Goal: Task Accomplishment & Management: Complete application form

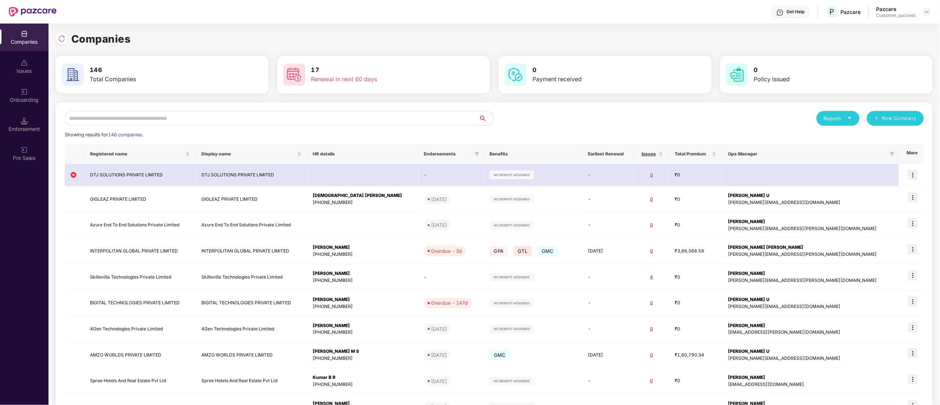
click at [124, 121] on input "text" at bounding box center [272, 118] width 414 height 15
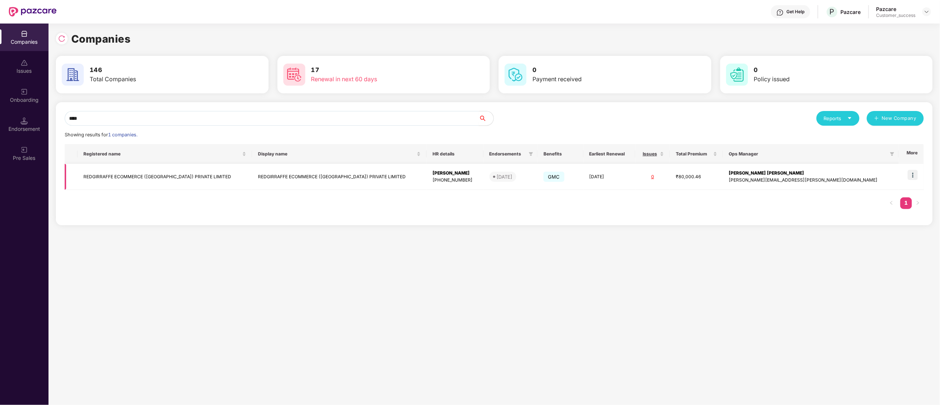
type input "****"
click at [914, 173] on img at bounding box center [913, 175] width 10 height 10
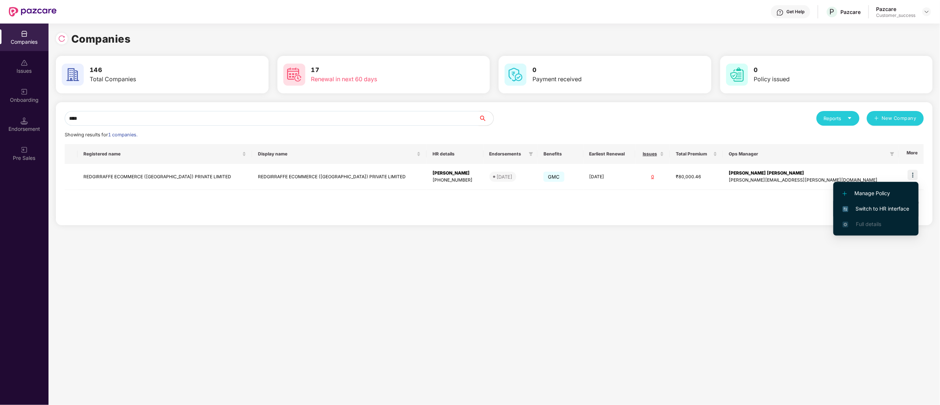
click at [885, 208] on span "Switch to HR interface" at bounding box center [875, 209] width 67 height 8
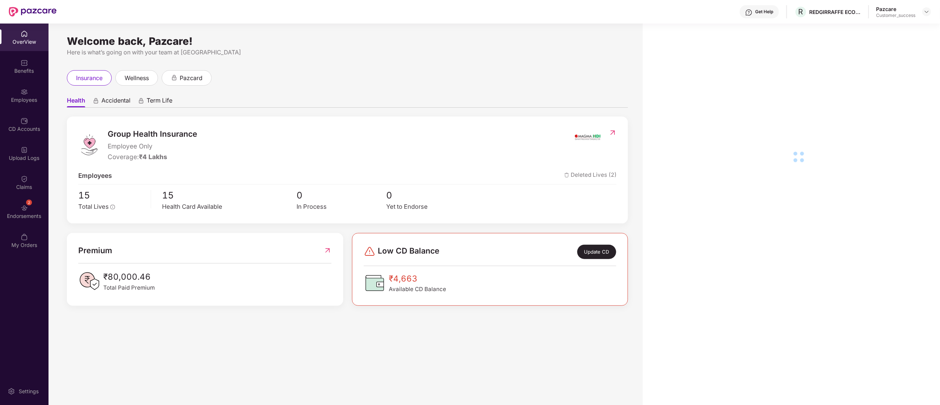
click at [20, 70] on div "Benefits" at bounding box center [24, 70] width 48 height 7
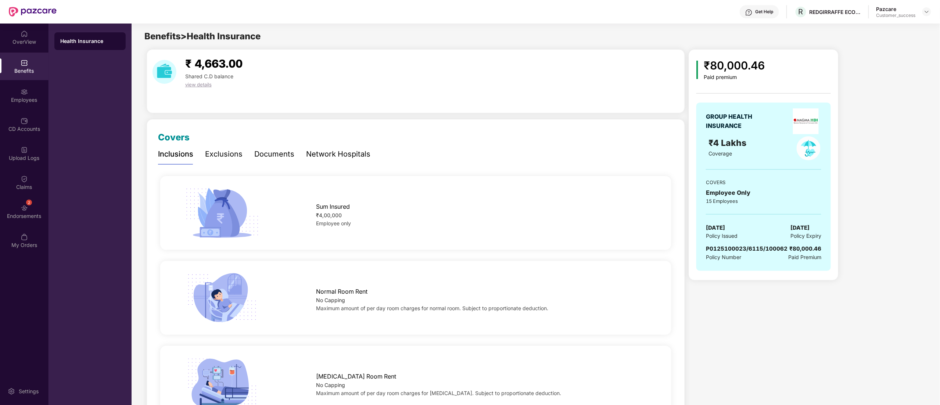
click at [278, 151] on div "Documents" at bounding box center [274, 154] width 40 height 20
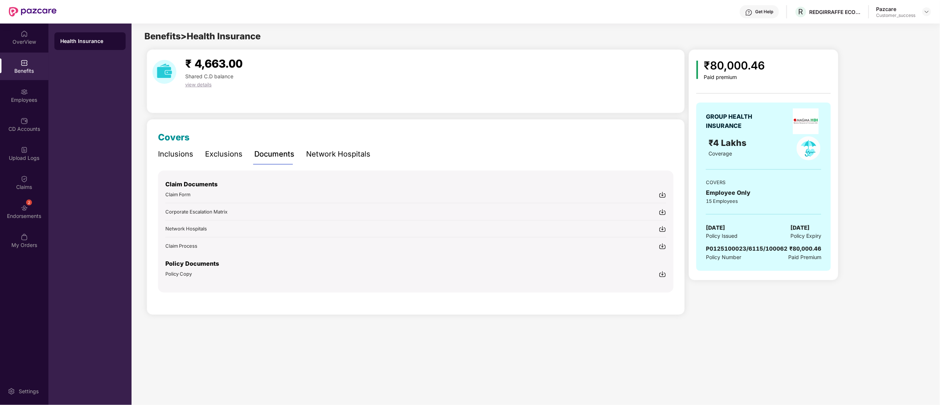
click at [659, 273] on img at bounding box center [662, 273] width 7 height 7
click at [929, 10] on img at bounding box center [927, 12] width 6 height 6
click at [875, 29] on div "Switch to partner view" at bounding box center [892, 29] width 96 height 14
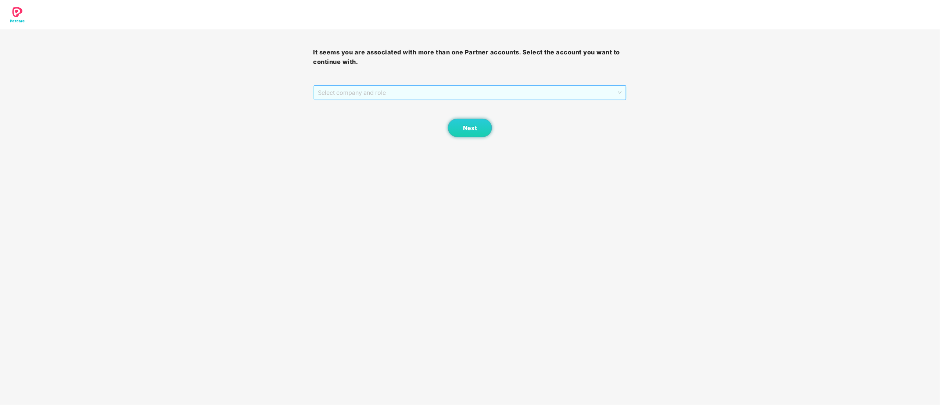
drag, startPoint x: 338, startPoint y: 95, endPoint x: 332, endPoint y: 118, distance: 23.3
click at [338, 94] on span "Select company and role" at bounding box center [470, 93] width 304 height 14
click at [331, 120] on div "Pazcare - CUSTOMER_SUCCESS" at bounding box center [470, 119] width 305 height 8
click at [464, 126] on span "Next" at bounding box center [470, 128] width 14 height 7
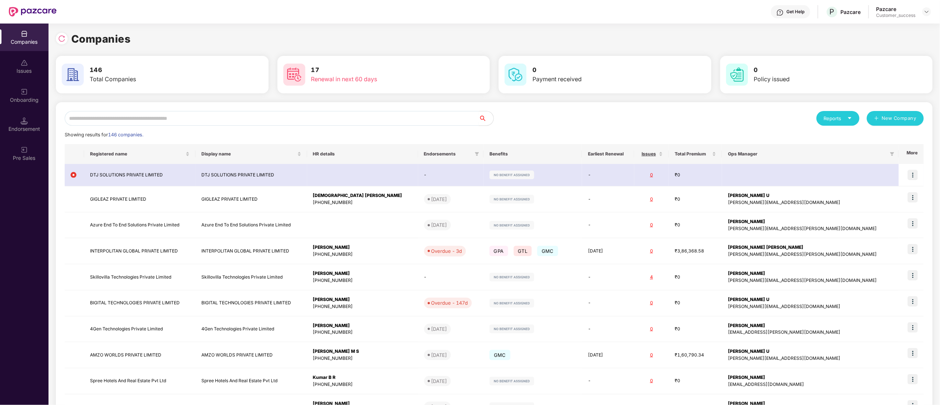
click at [121, 117] on input "text" at bounding box center [272, 118] width 414 height 15
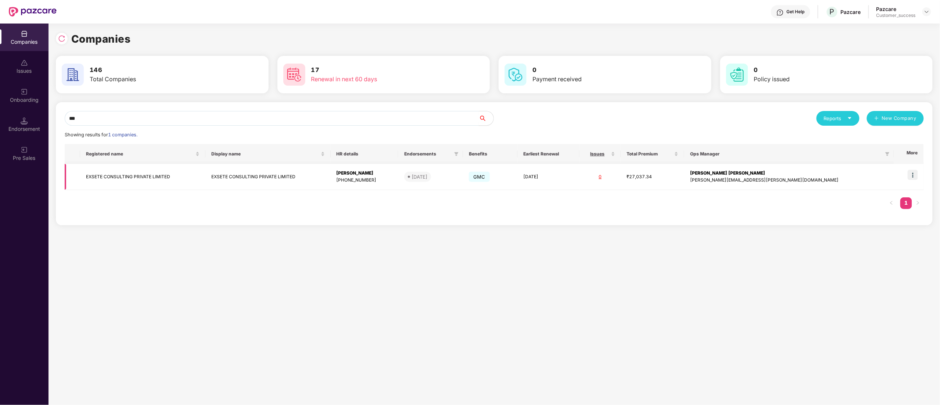
type input "***"
click at [916, 178] on img at bounding box center [913, 175] width 10 height 10
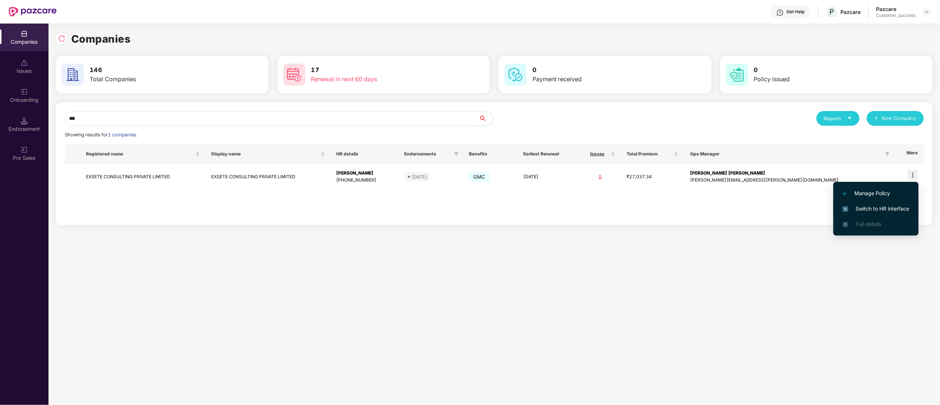
click at [883, 207] on span "Switch to HR interface" at bounding box center [875, 209] width 67 height 8
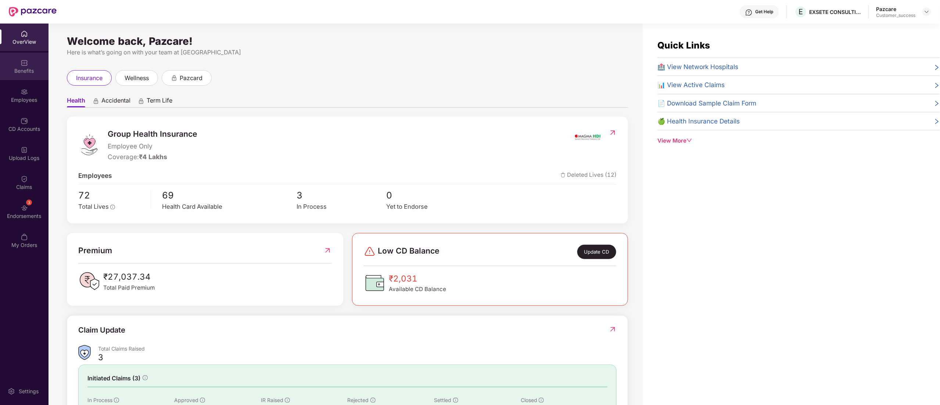
click at [21, 68] on div "Benefits" at bounding box center [24, 70] width 48 height 7
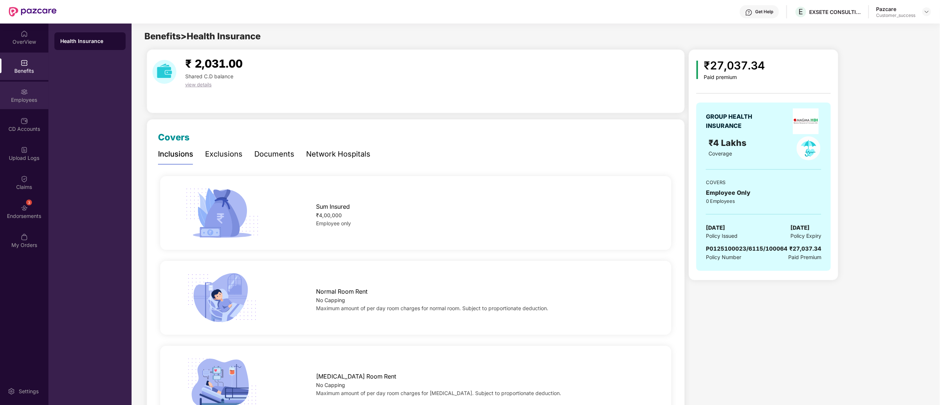
click at [22, 101] on div "Employees" at bounding box center [24, 99] width 48 height 7
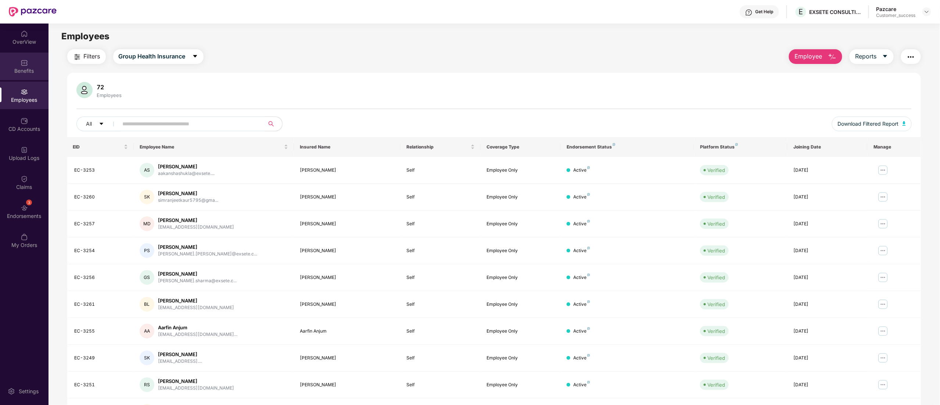
click at [17, 68] on div "Benefits" at bounding box center [24, 70] width 48 height 7
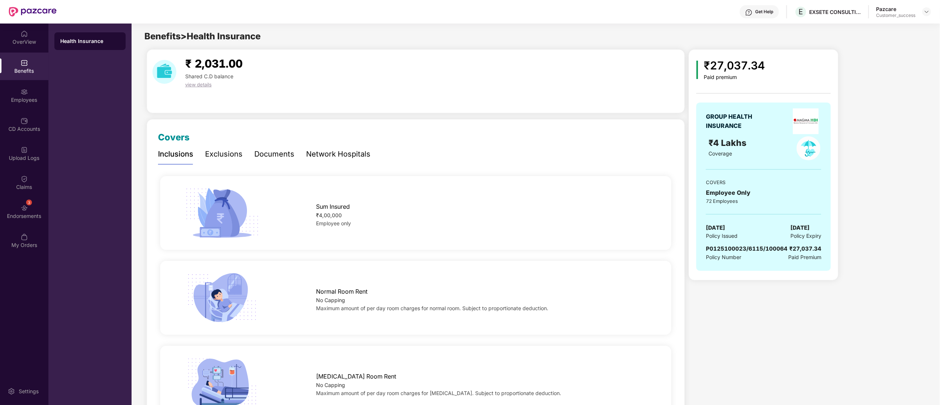
click at [260, 150] on div "Documents" at bounding box center [274, 153] width 40 height 11
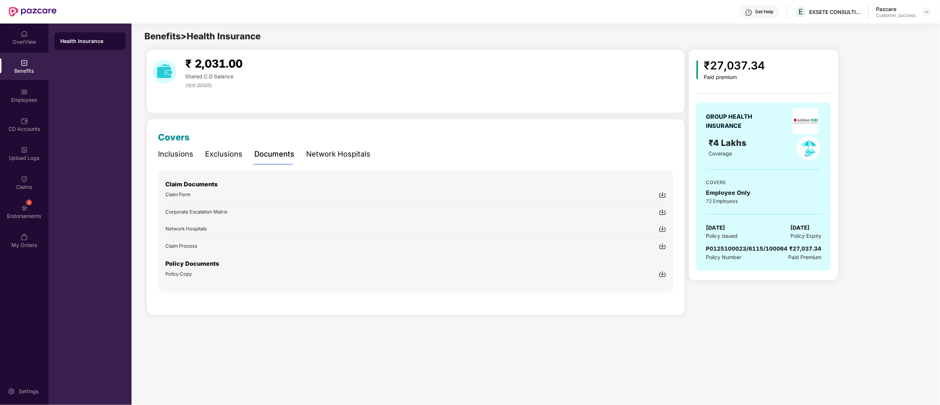
click at [665, 274] on img at bounding box center [662, 273] width 7 height 7
click at [926, 10] on img at bounding box center [927, 12] width 6 height 6
click at [883, 31] on div "Switch to partner view" at bounding box center [892, 29] width 96 height 14
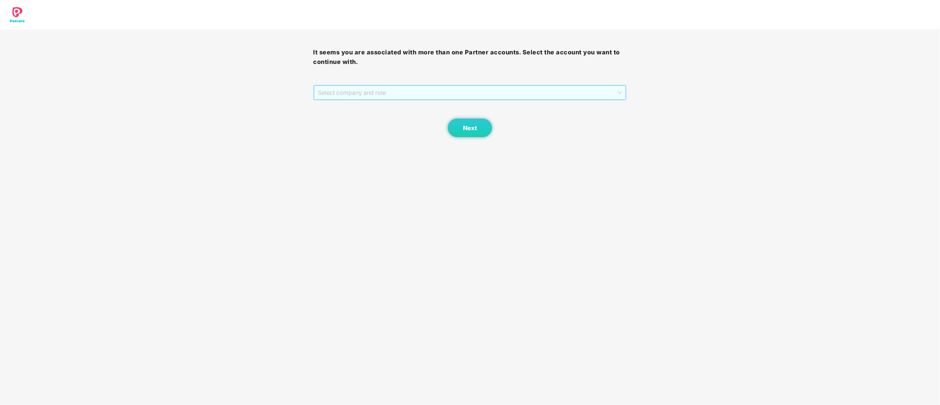
click at [343, 89] on span "Select company and role" at bounding box center [470, 93] width 304 height 14
click at [365, 120] on div "Pazcare - CUSTOMER_SUCCESS" at bounding box center [470, 119] width 305 height 8
click at [459, 121] on button "Next" at bounding box center [470, 128] width 44 height 18
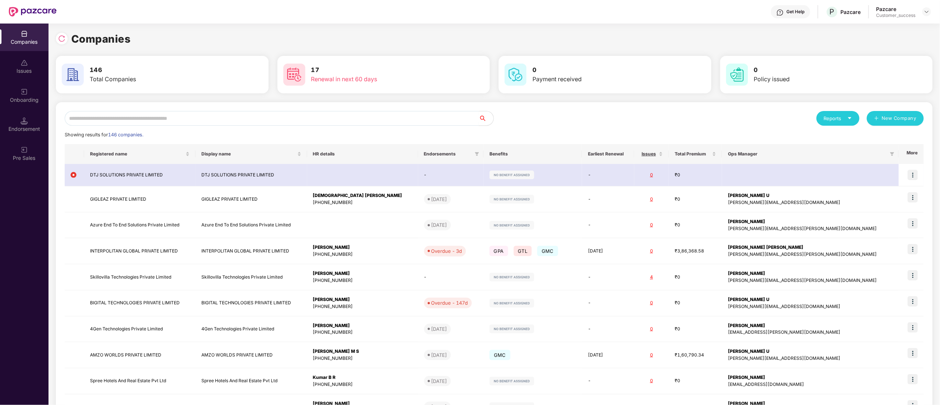
click at [141, 115] on input "text" at bounding box center [272, 118] width 414 height 15
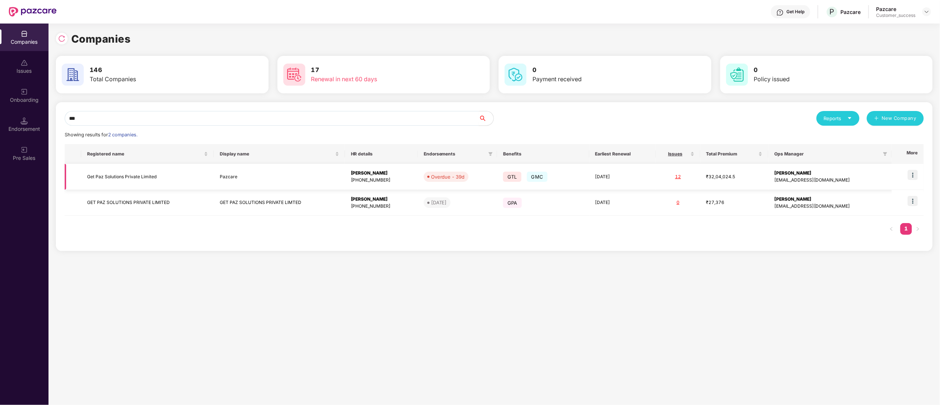
type input "***"
click at [919, 173] on td at bounding box center [908, 177] width 32 height 26
click at [912, 176] on img at bounding box center [913, 175] width 10 height 10
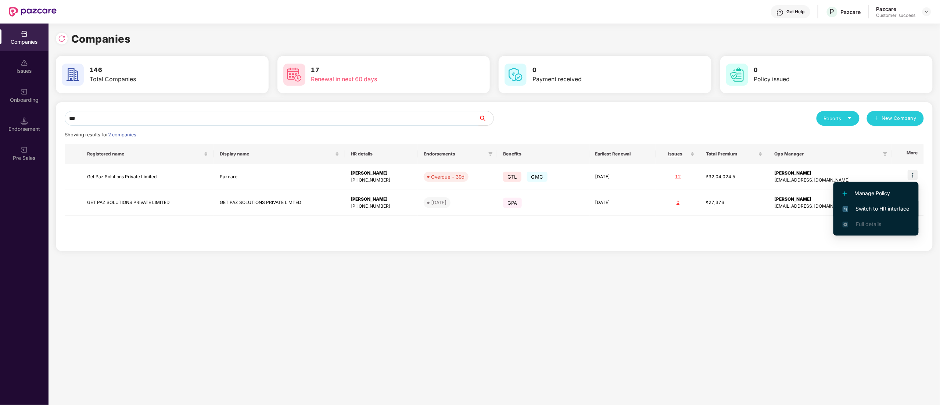
click at [864, 205] on span "Switch to HR interface" at bounding box center [875, 209] width 67 height 8
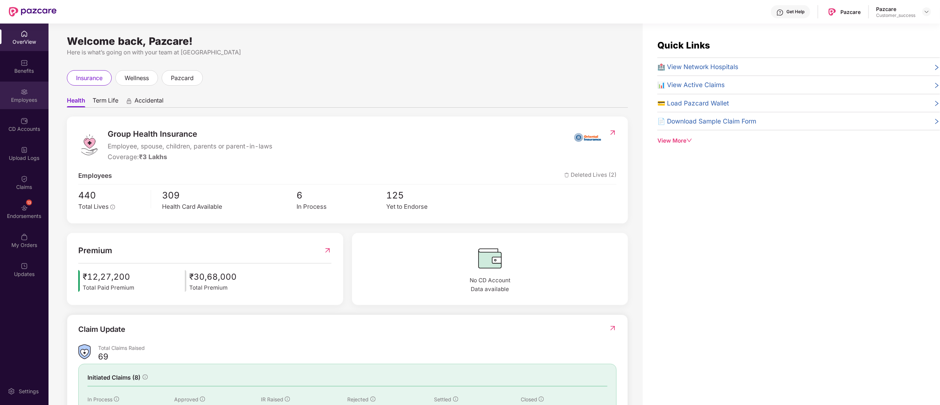
click at [26, 100] on div "Employees" at bounding box center [24, 99] width 48 height 7
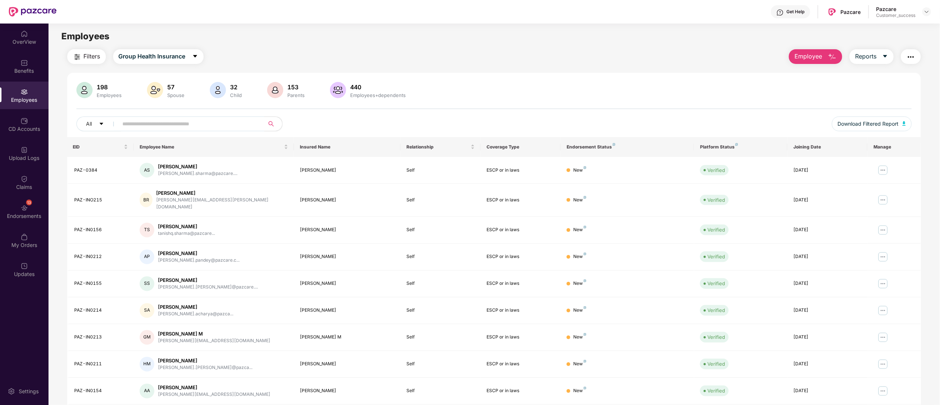
click at [908, 54] on img "button" at bounding box center [910, 57] width 9 height 9
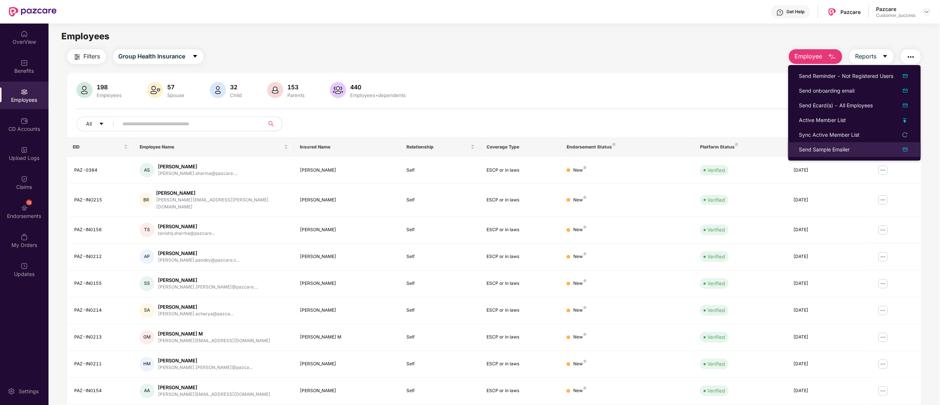
click at [841, 150] on div "Send Sample Emailer" at bounding box center [824, 149] width 51 height 8
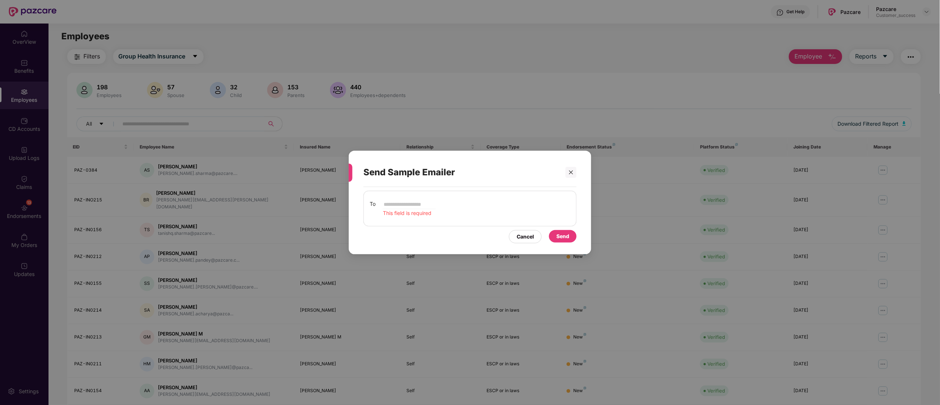
click at [405, 206] on input "email" at bounding box center [409, 204] width 53 height 9
paste input "**********"
click at [446, 222] on div "**********" at bounding box center [469, 209] width 213 height 36
click at [445, 195] on div "**********" at bounding box center [469, 209] width 213 height 36
click at [436, 204] on input "**********" at bounding box center [409, 204] width 53 height 9
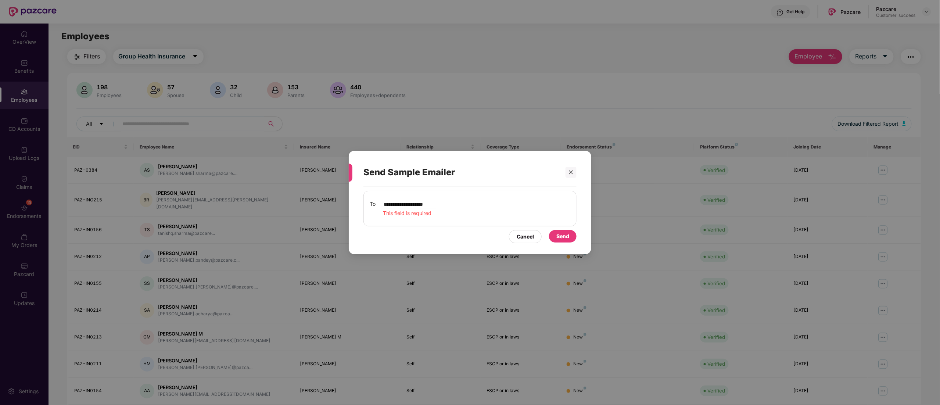
paste input "**********"
click at [461, 207] on div "**********" at bounding box center [470, 208] width 201 height 17
drag, startPoint x: 448, startPoint y: 205, endPoint x: 461, endPoint y: 205, distance: 12.5
click at [461, 205] on div "**********" at bounding box center [470, 208] width 201 height 17
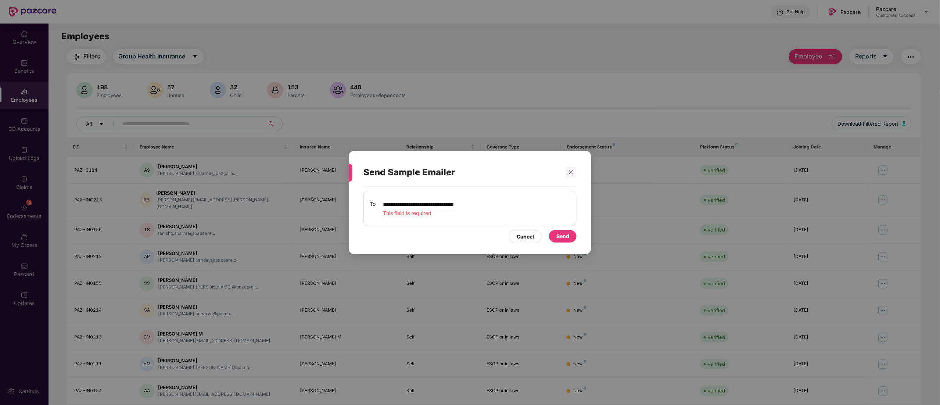
click at [569, 238] on div "Send" at bounding box center [563, 236] width 28 height 12
click at [559, 237] on div "Send" at bounding box center [562, 236] width 13 height 8
click at [562, 234] on div "Send" at bounding box center [562, 236] width 13 height 8
click at [431, 214] on span "This field is required" at bounding box center [407, 213] width 48 height 6
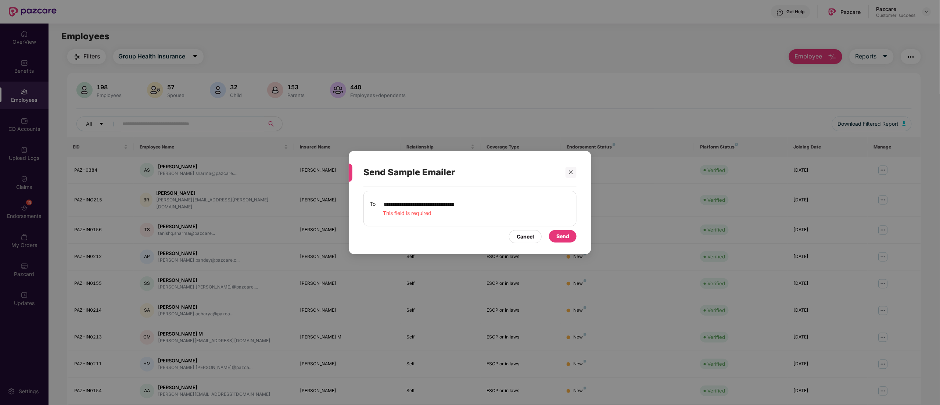
click at [394, 203] on input "**********" at bounding box center [419, 204] width 72 height 9
click at [394, 202] on input "**********" at bounding box center [419, 204] width 72 height 9
click at [435, 205] on input "**********" at bounding box center [419, 204] width 72 height 9
click at [467, 208] on div "**********" at bounding box center [470, 208] width 201 height 17
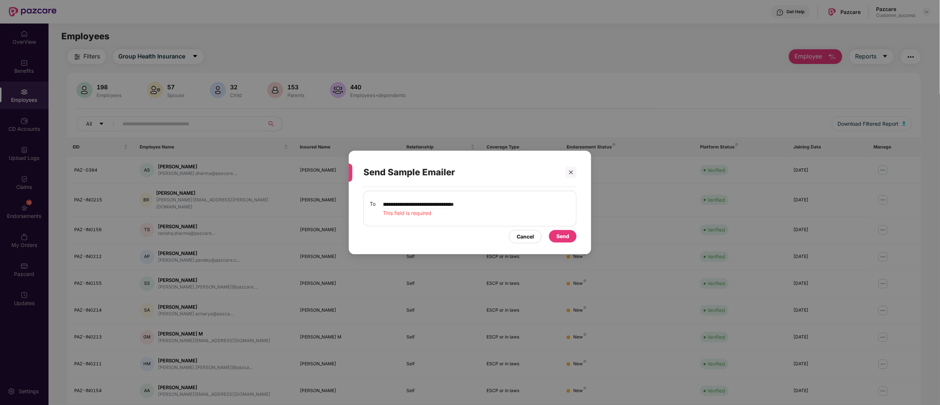
drag, startPoint x: 444, startPoint y: 202, endPoint x: 534, endPoint y: 203, distance: 90.4
click at [534, 203] on div "**********" at bounding box center [470, 208] width 201 height 17
type input "**********"
click at [564, 240] on div "Send" at bounding box center [562, 236] width 13 height 8
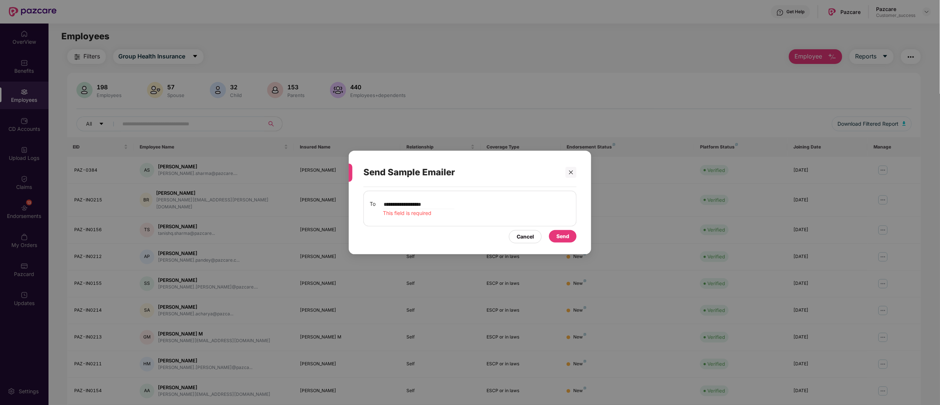
drag, startPoint x: 564, startPoint y: 240, endPoint x: 572, endPoint y: 246, distance: 11.0
click at [564, 239] on div "Send" at bounding box center [562, 236] width 13 height 8
click at [572, 245] on div "**********" at bounding box center [470, 217] width 242 height 60
click at [569, 237] on div "Send" at bounding box center [563, 236] width 28 height 12
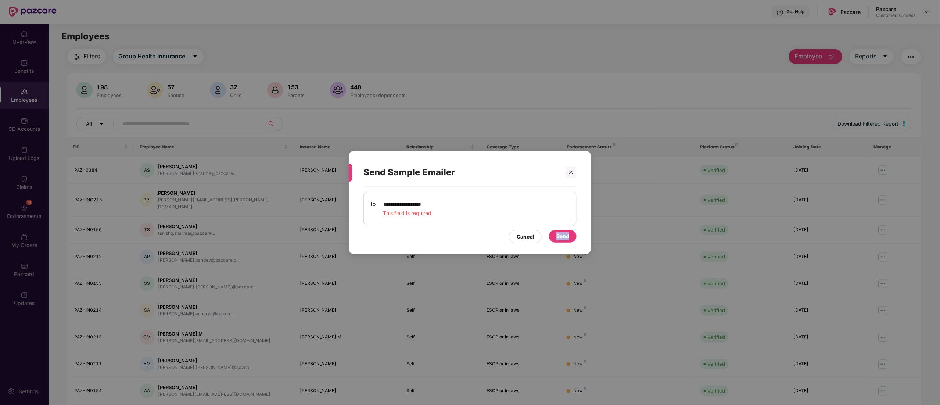
click at [569, 237] on div "Send" at bounding box center [563, 236] width 28 height 12
click at [571, 238] on div "Send" at bounding box center [563, 236] width 28 height 12
click at [574, 240] on div "Send" at bounding box center [563, 236] width 28 height 12
click at [574, 239] on div "Send" at bounding box center [563, 236] width 28 height 12
click at [573, 239] on div "Send" at bounding box center [563, 236] width 28 height 12
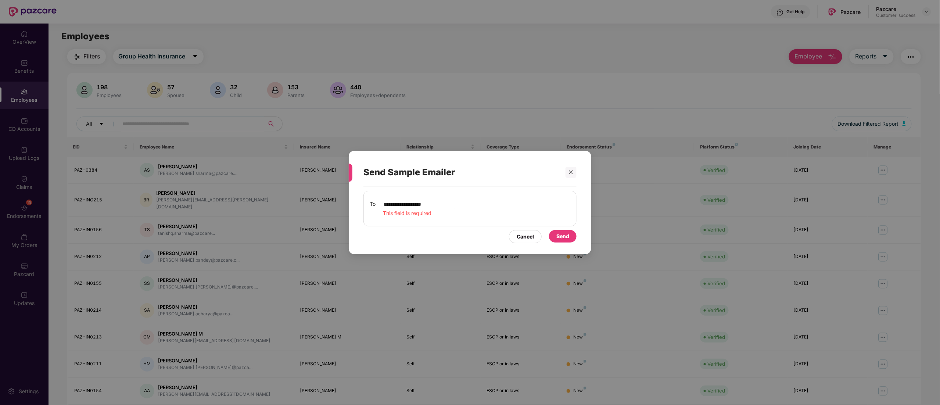
click at [447, 210] on div "**********" at bounding box center [419, 208] width 72 height 17
click at [445, 195] on div "**********" at bounding box center [469, 209] width 213 height 36
click at [448, 202] on input "**********" at bounding box center [419, 204] width 72 height 9
click at [389, 219] on div "**********" at bounding box center [469, 209] width 213 height 36
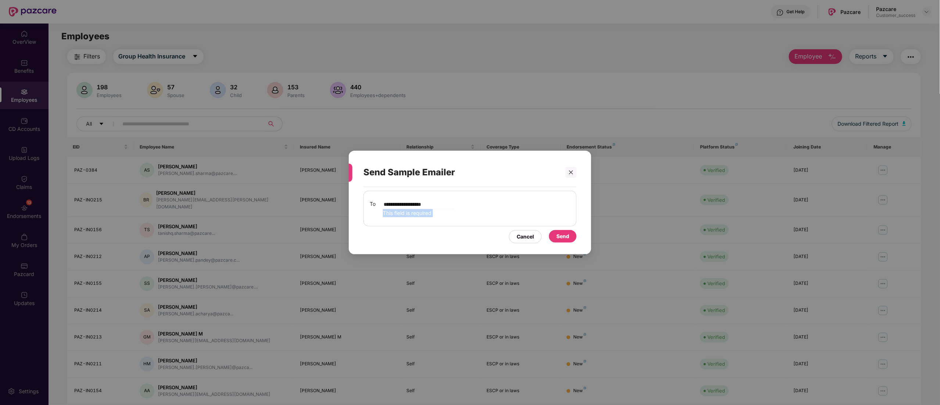
click at [389, 219] on div "**********" at bounding box center [469, 209] width 213 height 36
drag, startPoint x: 568, startPoint y: 173, endPoint x: 559, endPoint y: 193, distance: 21.5
click at [568, 174] on div at bounding box center [570, 172] width 11 height 11
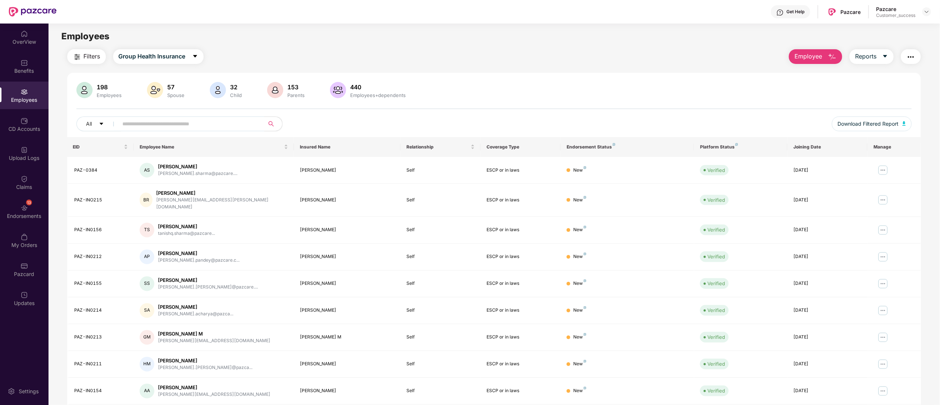
click at [911, 57] on img "button" at bounding box center [910, 57] width 9 height 9
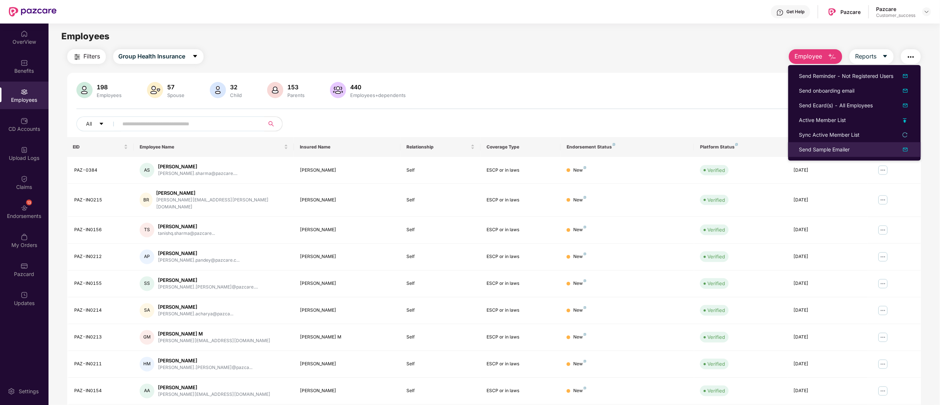
click at [826, 149] on div "Send Sample Emailer" at bounding box center [824, 149] width 51 height 8
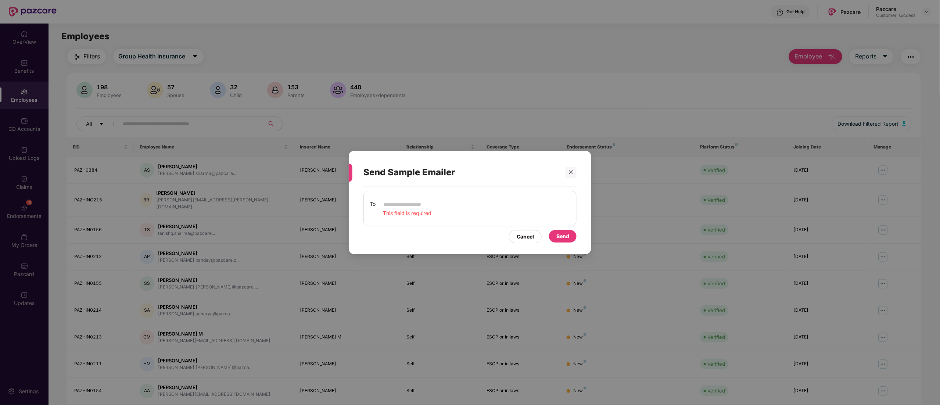
click at [402, 202] on input "email" at bounding box center [409, 204] width 53 height 9
click at [417, 204] on input "**********" at bounding box center [409, 204] width 53 height 9
type input "**********"
click at [557, 237] on div "Send" at bounding box center [562, 236] width 13 height 8
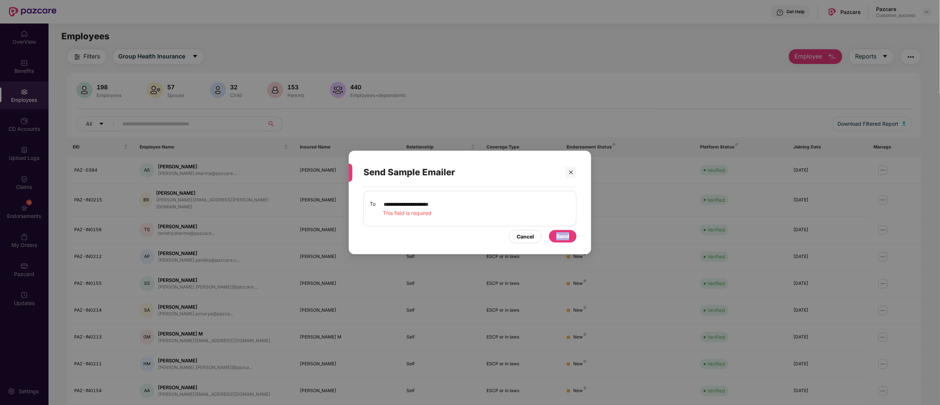
click at [558, 237] on div "Send" at bounding box center [562, 236] width 13 height 8
click at [569, 173] on icon "close" at bounding box center [571, 172] width 4 height 4
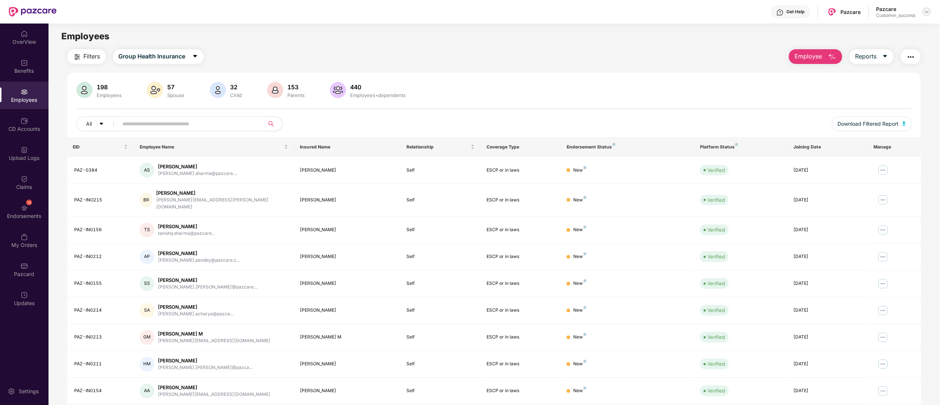
click at [928, 15] on div at bounding box center [926, 11] width 9 height 9
click at [879, 30] on div "Switch to partner view" at bounding box center [892, 29] width 96 height 14
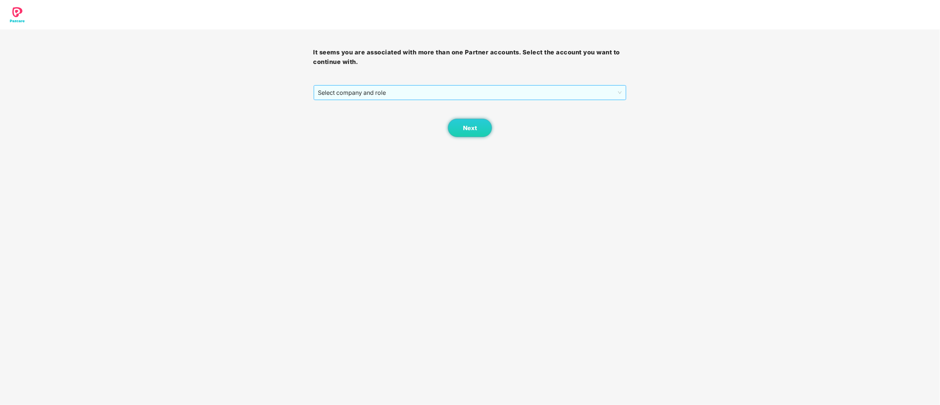
click at [375, 100] on span "Select company and role" at bounding box center [470, 93] width 304 height 14
click at [371, 115] on div "Pazcare - CUSTOMER_SUCCESS" at bounding box center [470, 119] width 305 height 8
click at [475, 130] on span "Next" at bounding box center [470, 128] width 14 height 7
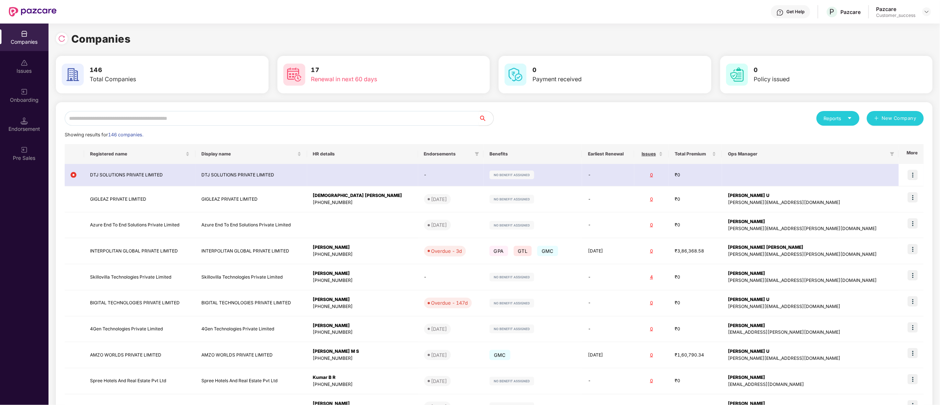
click at [148, 116] on input "text" at bounding box center [272, 118] width 414 height 15
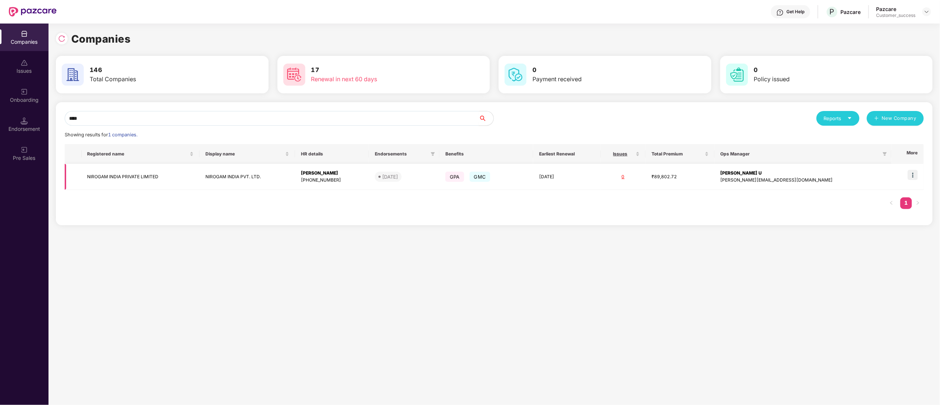
type input "****"
click at [914, 176] on img at bounding box center [913, 175] width 10 height 10
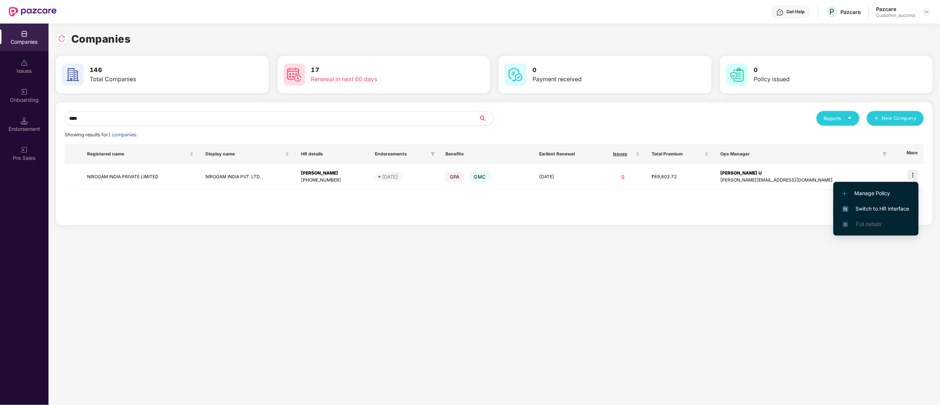
click at [895, 210] on span "Switch to HR interface" at bounding box center [875, 209] width 67 height 8
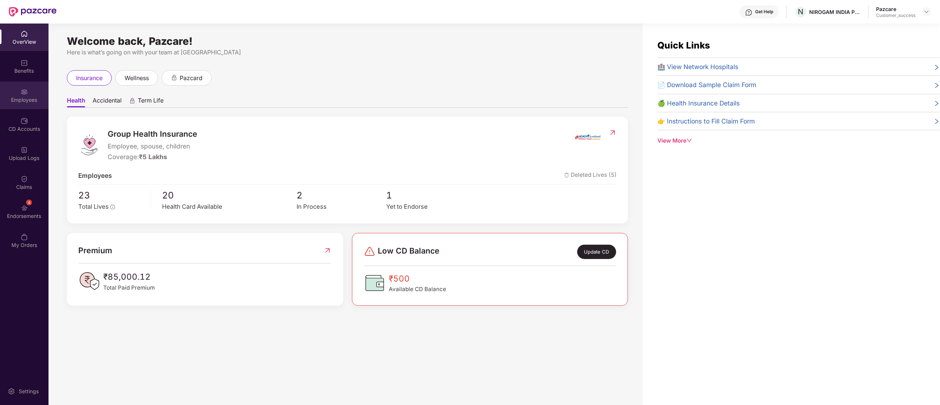
click at [23, 90] on img at bounding box center [24, 91] width 7 height 7
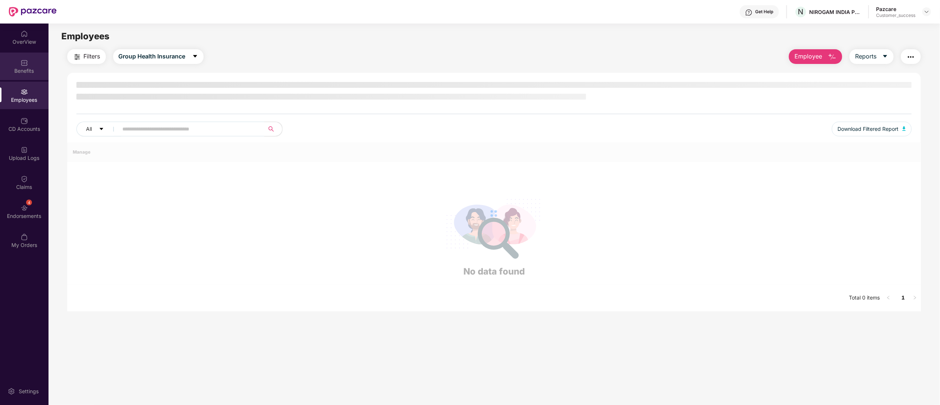
click at [21, 69] on div "Benefits" at bounding box center [24, 70] width 48 height 7
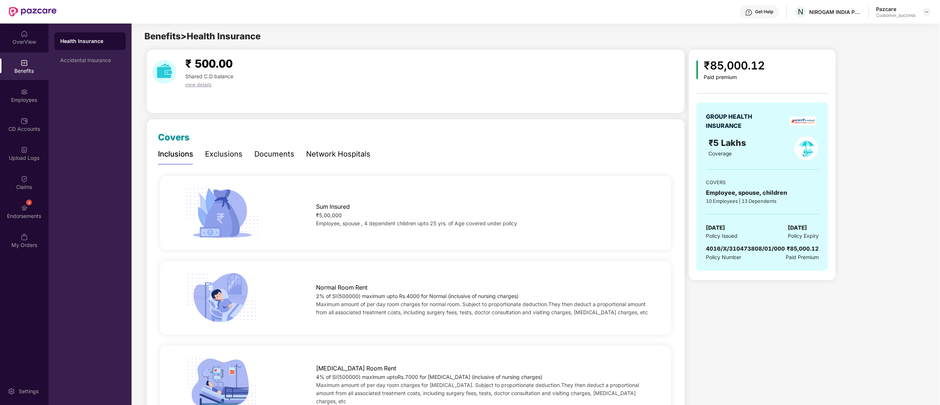
click at [717, 248] on span "4016/X/310473808/01/000" at bounding box center [745, 248] width 79 height 7
copy span "4016/X/310473808/01/000"
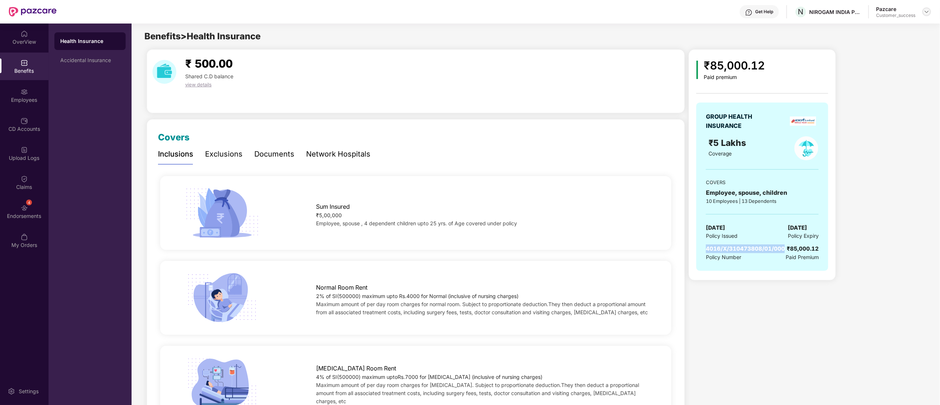
click at [928, 8] on div at bounding box center [926, 11] width 9 height 9
click at [880, 27] on div "Switch to partner view" at bounding box center [892, 29] width 96 height 14
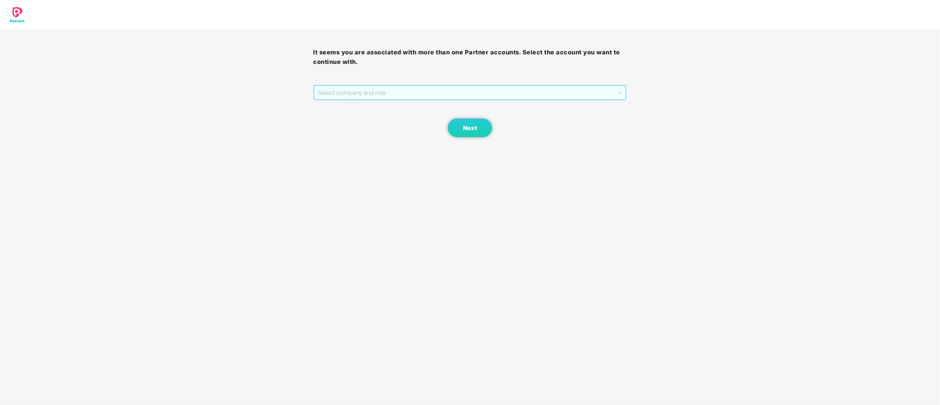
click at [389, 98] on span "Select company and role" at bounding box center [470, 93] width 304 height 14
click at [370, 119] on div "Pazcare - CUSTOMER_SUCCESS" at bounding box center [470, 119] width 305 height 8
drag, startPoint x: 494, startPoint y: 125, endPoint x: 481, endPoint y: 130, distance: 13.7
click at [494, 125] on div "Next" at bounding box center [469, 118] width 313 height 37
click at [476, 130] on span "Next" at bounding box center [470, 128] width 14 height 7
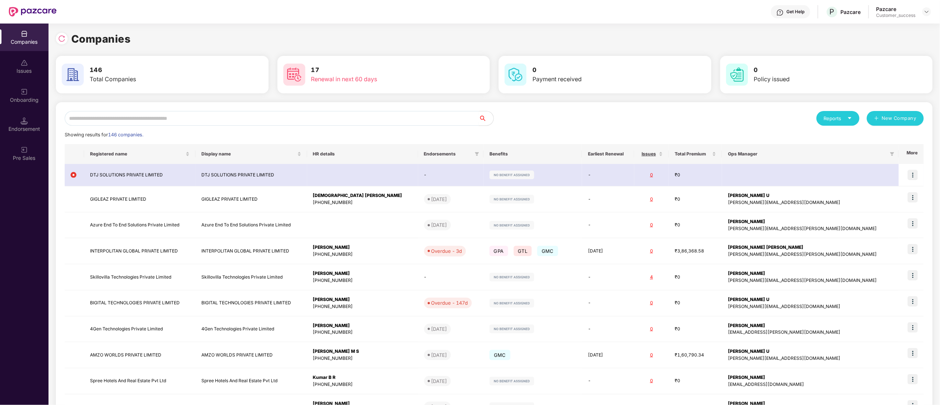
click at [171, 120] on input "text" at bounding box center [272, 118] width 414 height 15
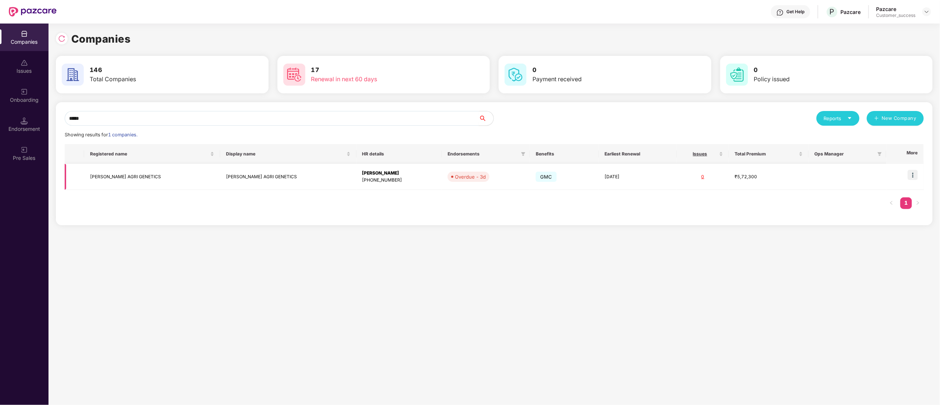
type input "*****"
click at [914, 174] on img at bounding box center [913, 175] width 10 height 10
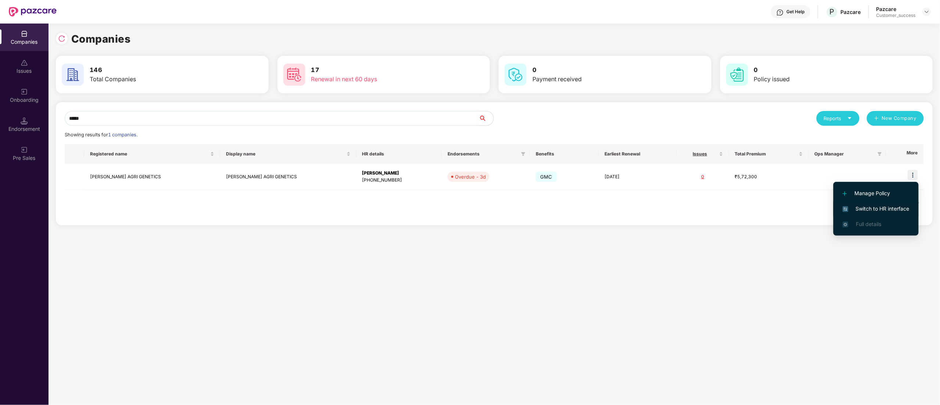
click at [884, 208] on span "Switch to HR interface" at bounding box center [875, 209] width 67 height 8
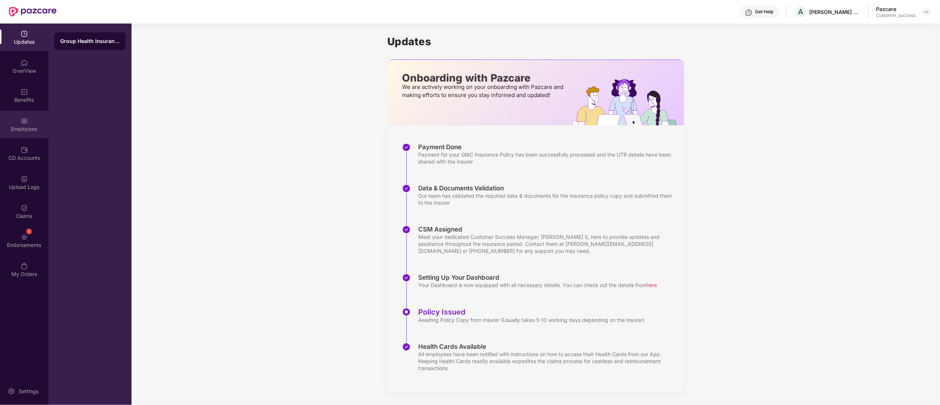
click at [21, 124] on div "Employees" at bounding box center [24, 125] width 48 height 28
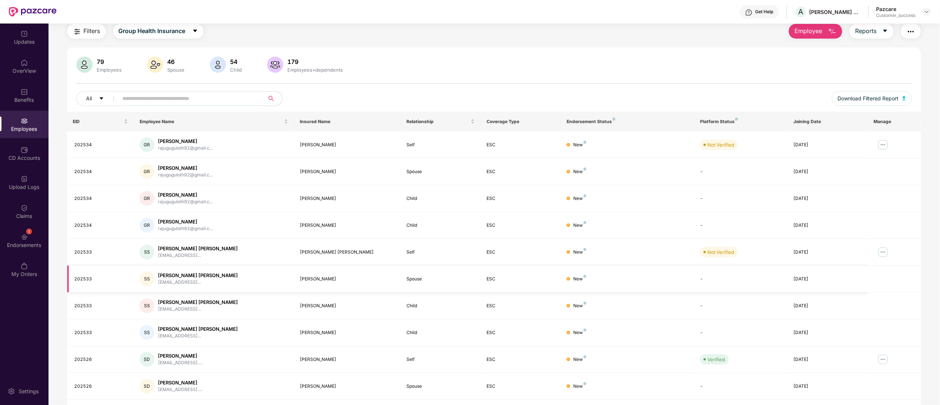
scroll to position [48, 0]
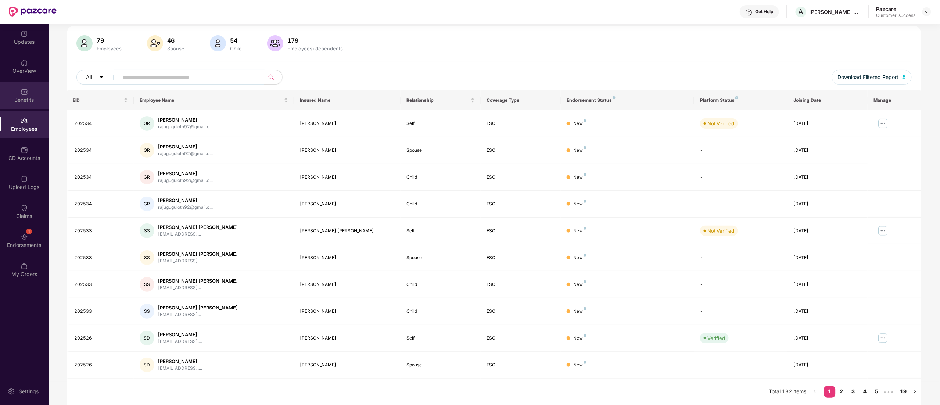
click at [27, 88] on img at bounding box center [24, 91] width 7 height 7
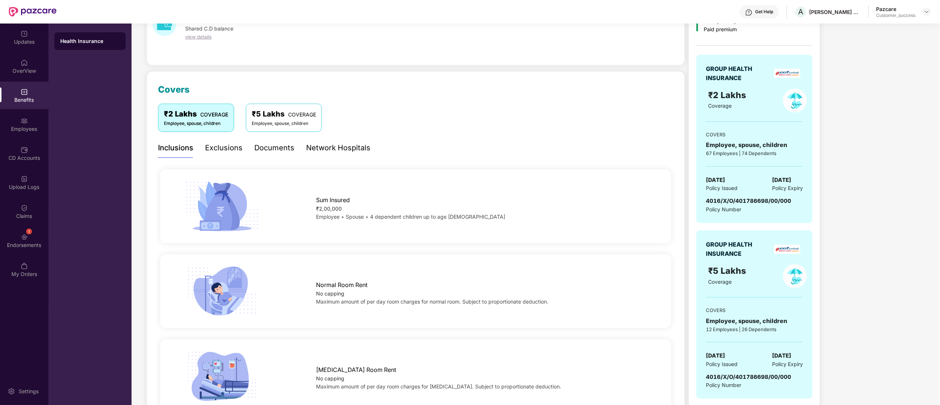
click at [724, 194] on div "GROUP HEALTH INSURANCE ₹2 Lakhs Coverage COVERS Employee, spouse, children 67 E…" at bounding box center [754, 139] width 116 height 168
copy span "4016/X/O/401786698/00/000"
click at [931, 8] on div at bounding box center [926, 11] width 9 height 9
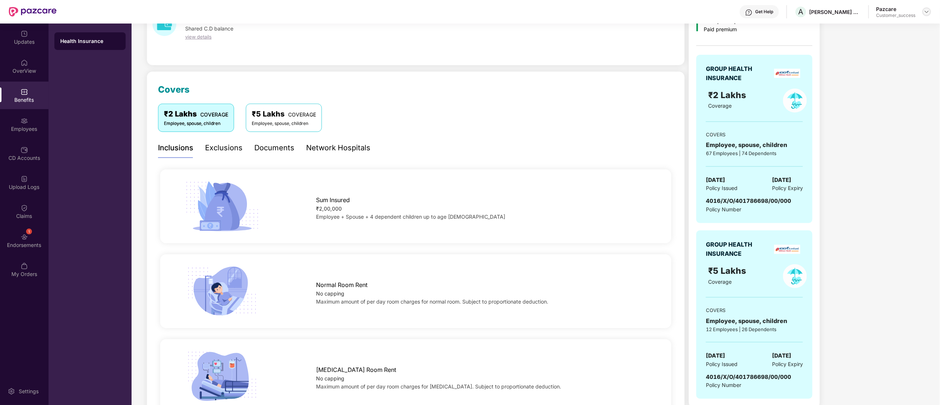
click at [929, 12] on img at bounding box center [927, 12] width 6 height 6
click at [897, 26] on div "Switch to partner view" at bounding box center [892, 29] width 96 height 14
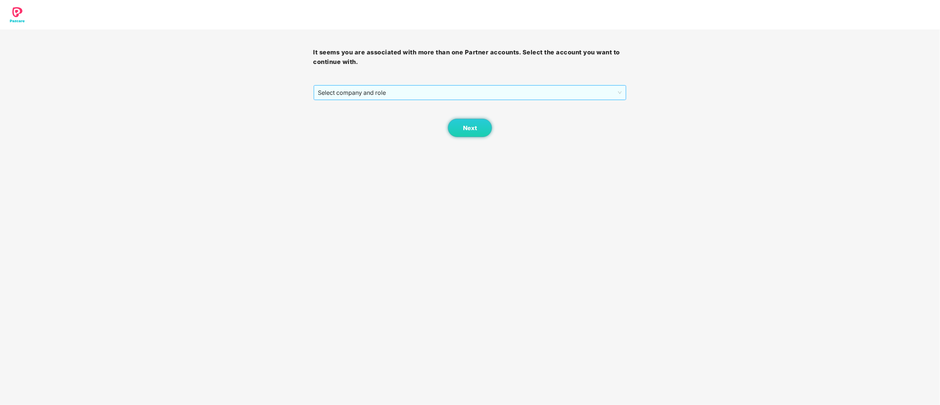
click at [353, 86] on span "Select company and role" at bounding box center [470, 93] width 304 height 14
click at [344, 115] on div "Pazcare - CUSTOMER_SUCCESS" at bounding box center [470, 119] width 305 height 8
click at [460, 123] on button "Next" at bounding box center [470, 128] width 44 height 18
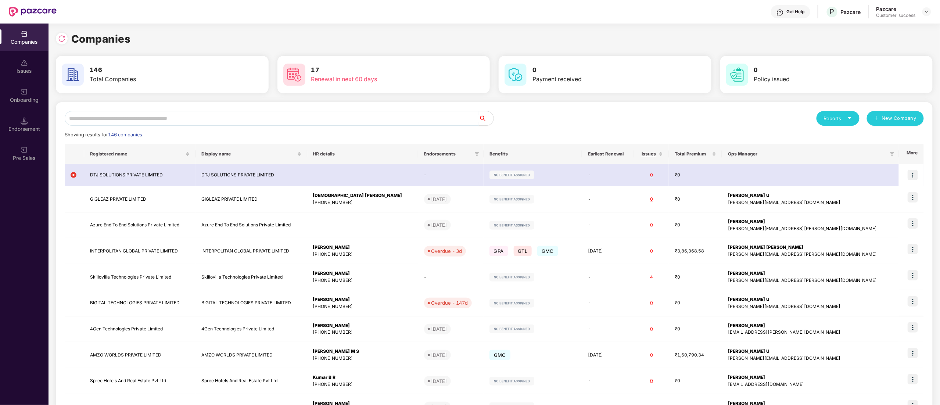
click at [176, 123] on input "text" at bounding box center [272, 118] width 414 height 15
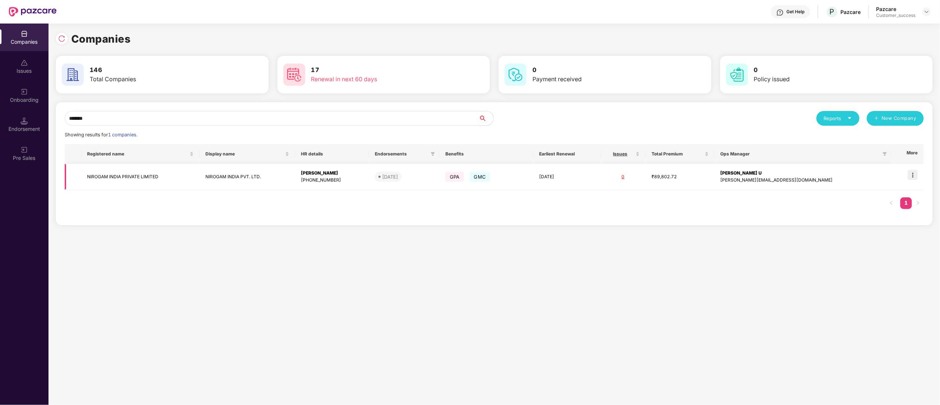
type input "*******"
click at [916, 176] on img at bounding box center [913, 175] width 10 height 10
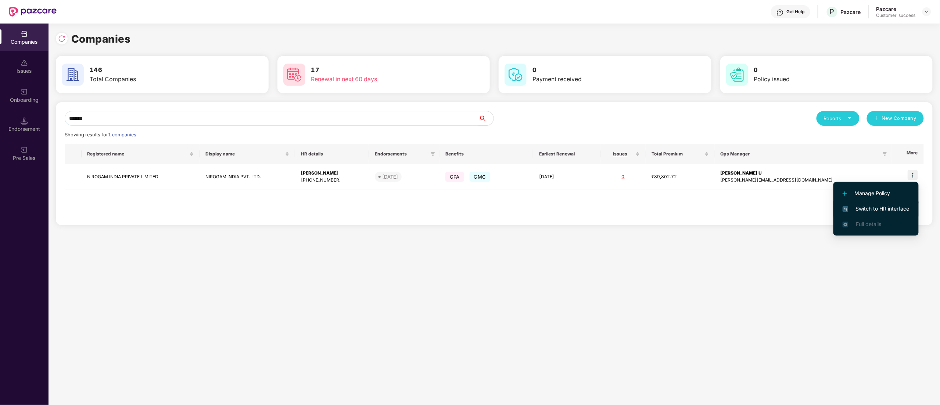
click at [874, 206] on span "Switch to HR interface" at bounding box center [875, 209] width 67 height 8
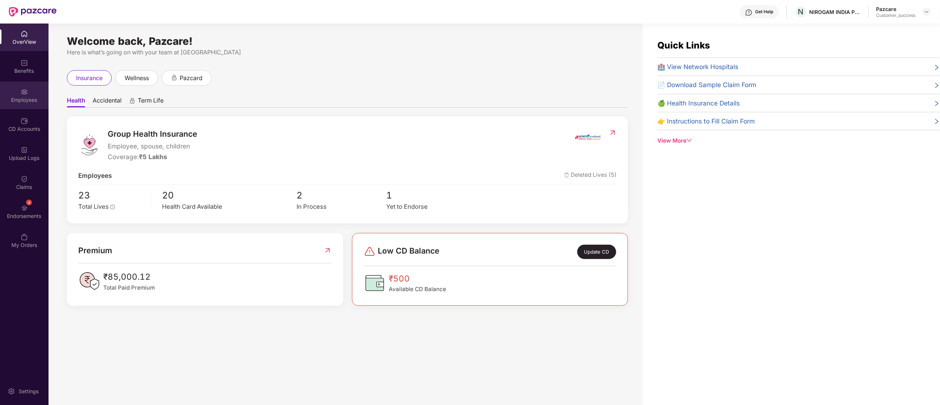
click at [24, 96] on div "Employees" at bounding box center [24, 99] width 48 height 7
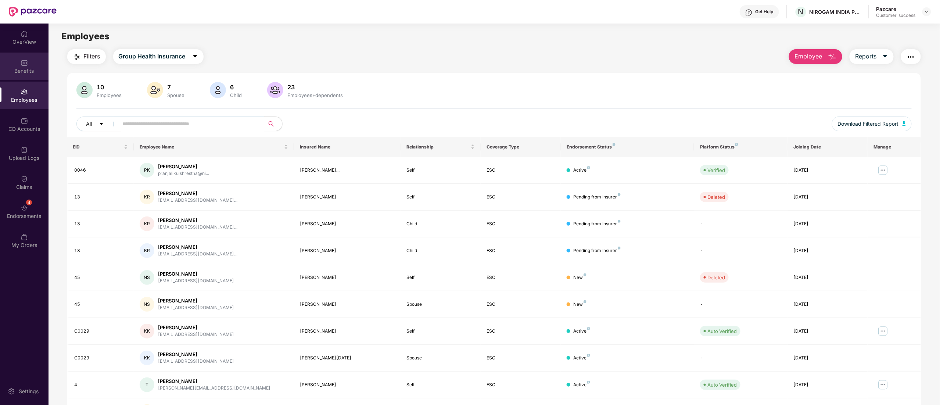
click at [21, 62] on img at bounding box center [24, 62] width 7 height 7
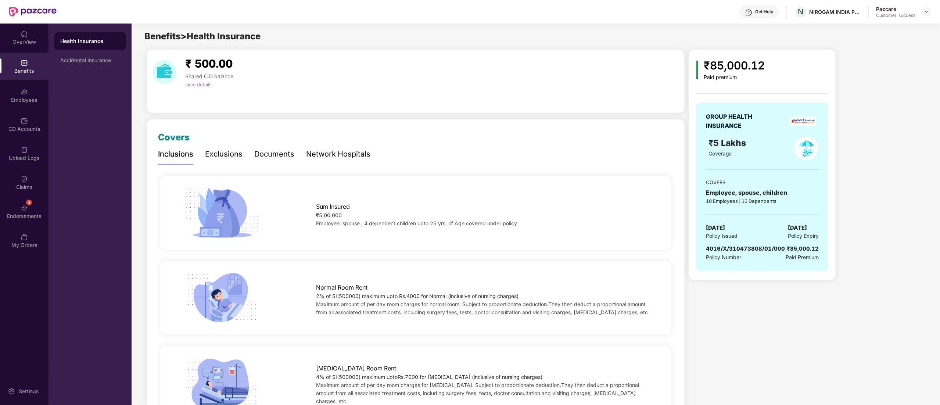
click at [738, 249] on span "4016/X/310473808/01/000" at bounding box center [745, 248] width 79 height 7
copy span "4016/X/310473808/01/000"
click at [926, 10] on img at bounding box center [927, 12] width 6 height 6
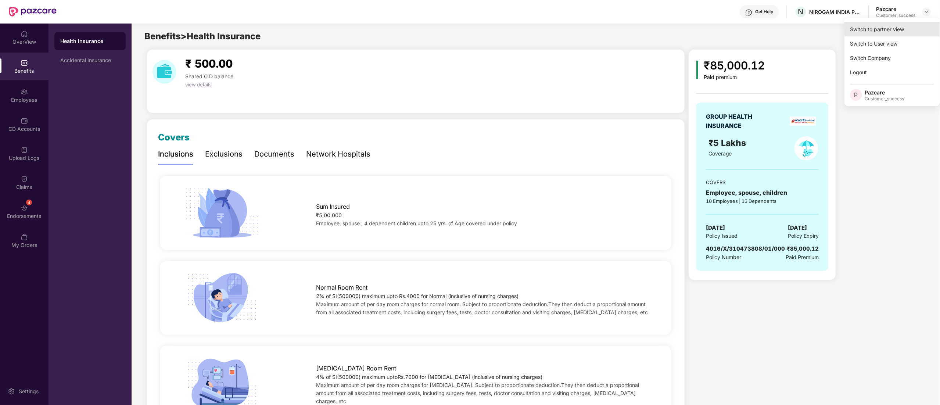
click at [877, 27] on div "Switch to partner view" at bounding box center [892, 29] width 96 height 14
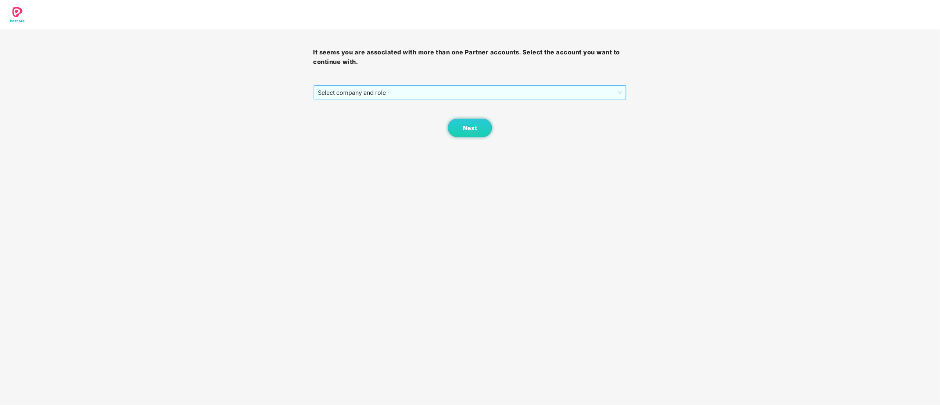
click at [347, 90] on span "Select company and role" at bounding box center [470, 93] width 304 height 14
click at [347, 115] on div "Pazcare - CUSTOMER_SUCCESS" at bounding box center [470, 119] width 305 height 8
click at [468, 127] on span "Next" at bounding box center [470, 128] width 14 height 7
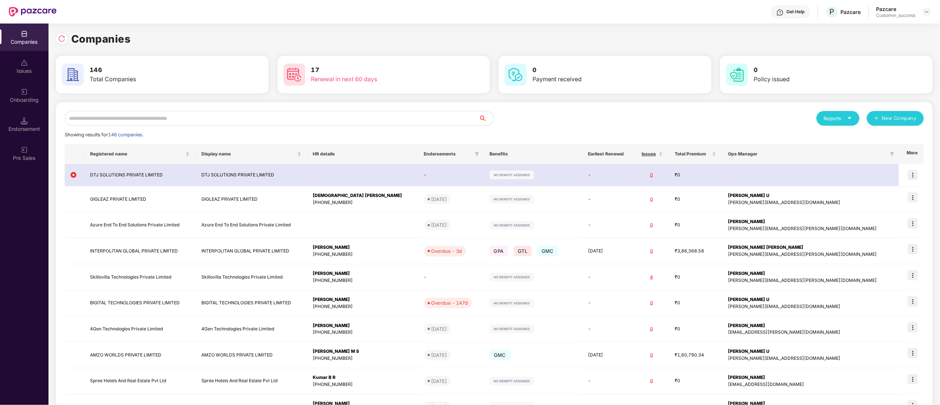
click at [180, 118] on input "text" at bounding box center [272, 118] width 414 height 15
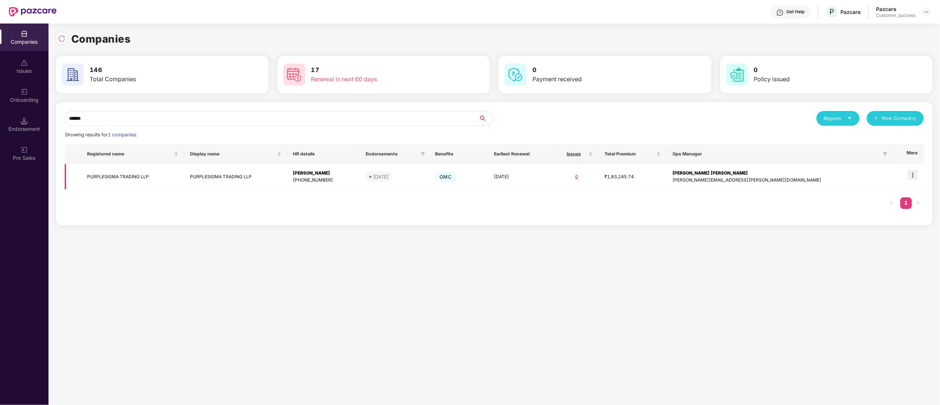
type input "******"
click at [913, 179] on img at bounding box center [913, 175] width 10 height 10
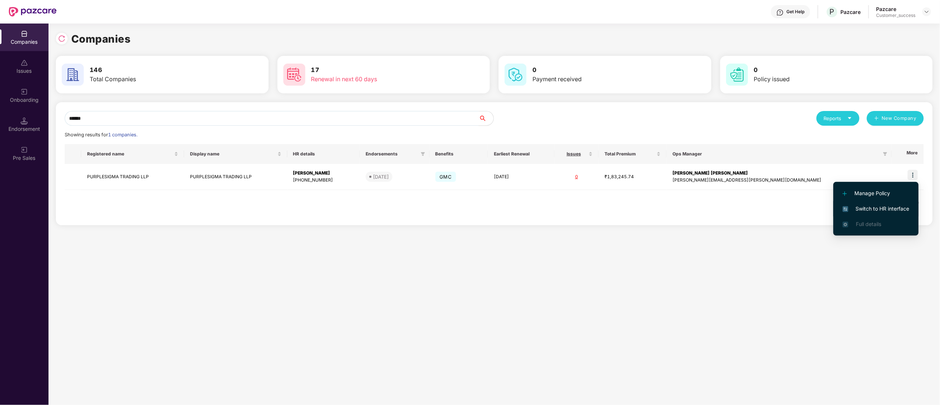
click at [886, 205] on span "Switch to HR interface" at bounding box center [875, 209] width 67 height 8
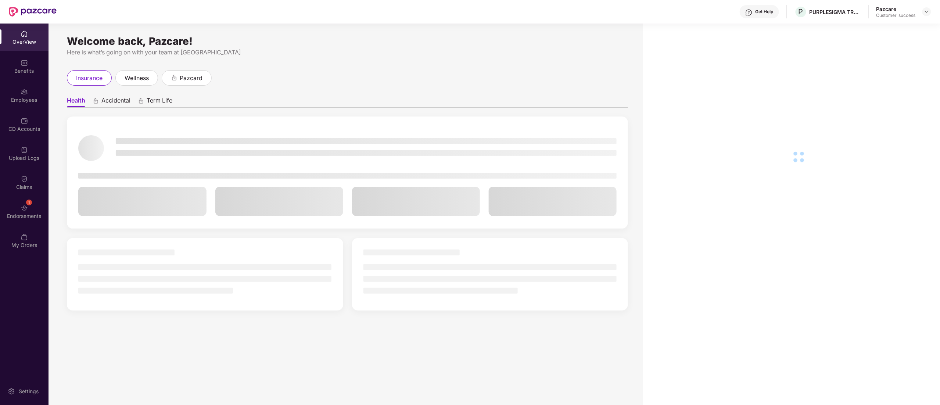
click at [22, 91] on img at bounding box center [24, 91] width 7 height 7
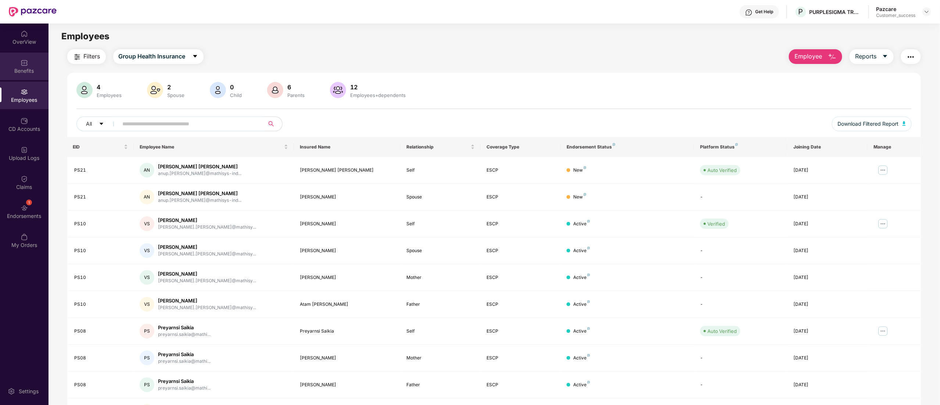
click at [18, 68] on div "Benefits" at bounding box center [24, 70] width 48 height 7
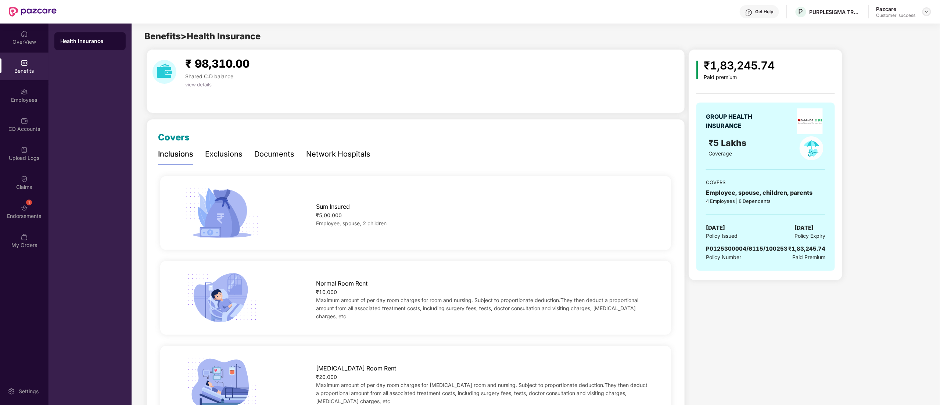
click at [928, 10] on img at bounding box center [927, 12] width 6 height 6
click at [887, 32] on div "Switch to partner view" at bounding box center [892, 29] width 96 height 14
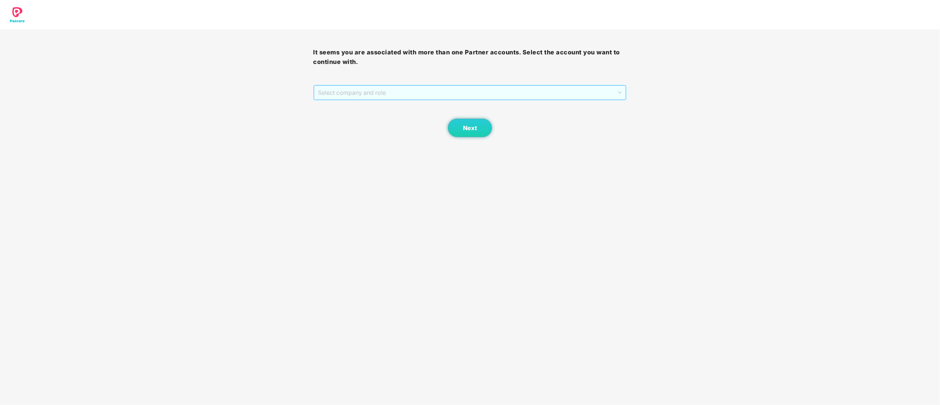
click at [352, 94] on span "Select company and role" at bounding box center [470, 93] width 304 height 14
click at [364, 122] on div "Pazcare - CUSTOMER_SUCCESS" at bounding box center [470, 119] width 305 height 8
click at [468, 127] on span "Next" at bounding box center [470, 128] width 14 height 7
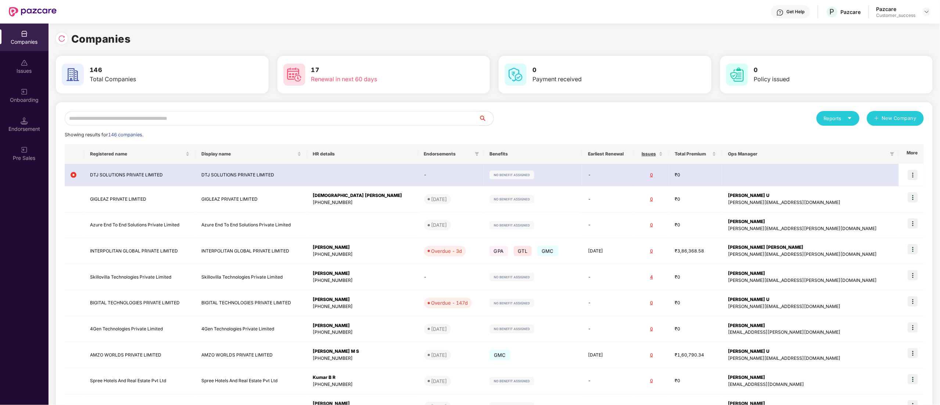
click at [158, 118] on input "text" at bounding box center [272, 118] width 414 height 15
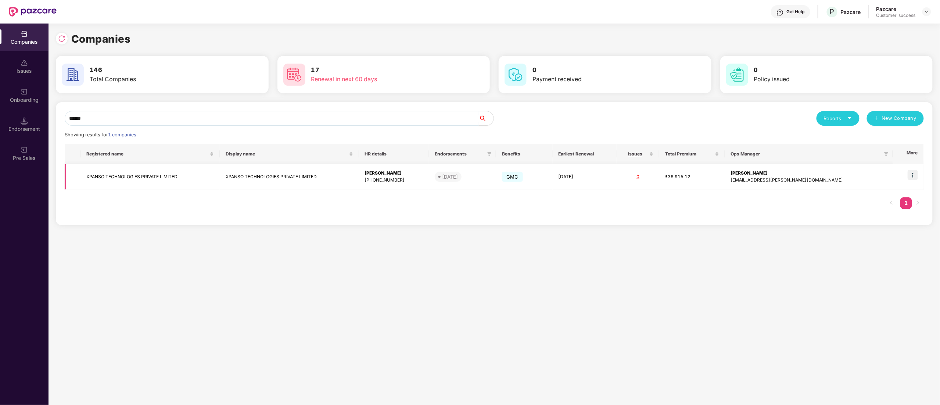
type input "******"
click at [914, 172] on img at bounding box center [913, 175] width 10 height 10
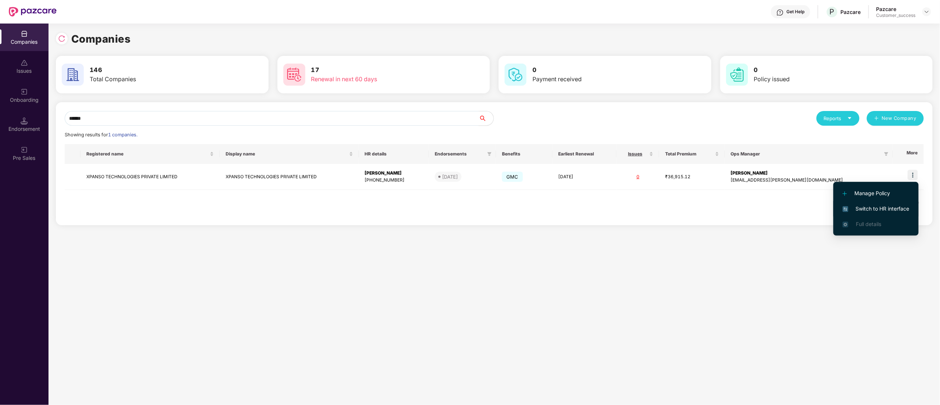
click at [885, 205] on span "Switch to HR interface" at bounding box center [875, 209] width 67 height 8
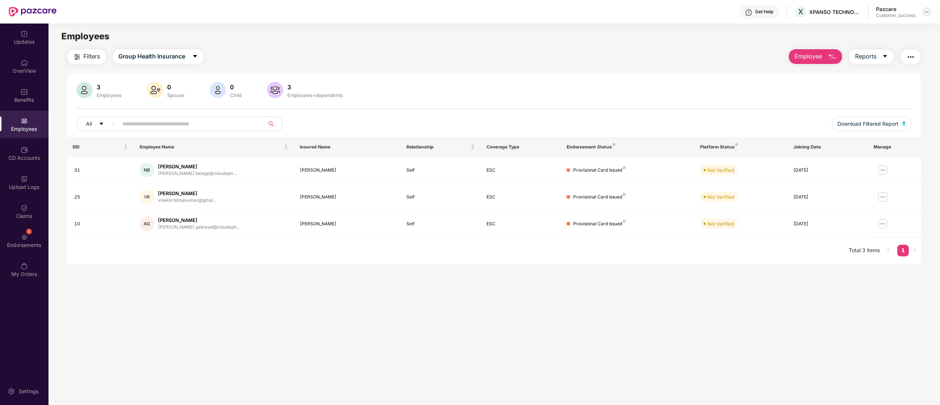
click at [931, 13] on header "Get Help X XPANSO TECHNOLOGIES PRIVATE LIMITED Pazcare Customer_success" at bounding box center [470, 12] width 940 height 24
click at [929, 11] on img at bounding box center [927, 12] width 6 height 6
click at [870, 30] on div "Switch to partner view" at bounding box center [892, 29] width 96 height 14
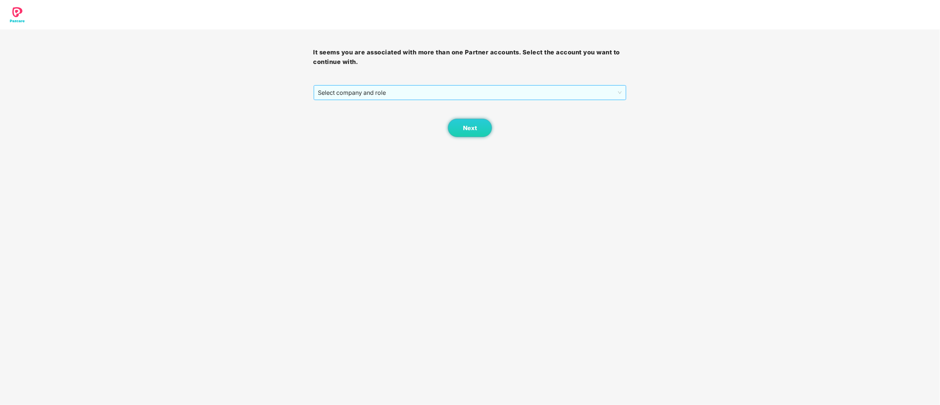
click at [350, 87] on div "Select company and role" at bounding box center [470, 92] width 313 height 15
click at [348, 89] on span "Select company and role" at bounding box center [470, 93] width 304 height 14
click at [344, 93] on span "Select company and role" at bounding box center [470, 93] width 304 height 14
click at [346, 119] on div "Pazcare - CUSTOMER_SUCCESS" at bounding box center [470, 119] width 305 height 8
click at [453, 122] on button "Next" at bounding box center [470, 128] width 44 height 18
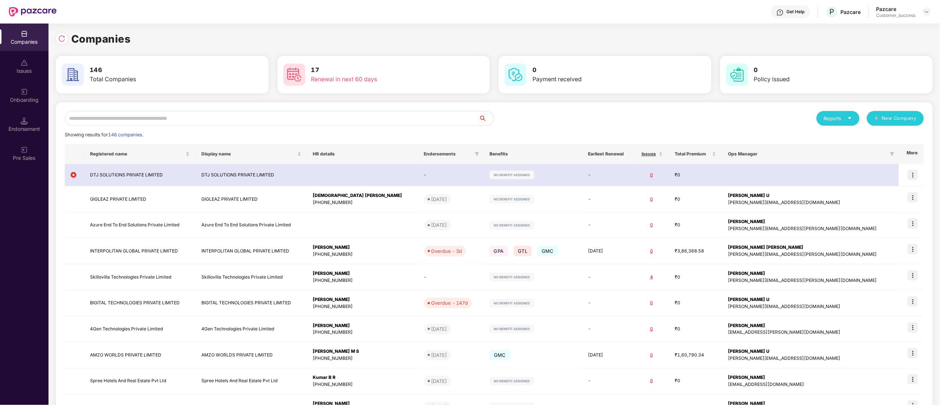
click at [119, 118] on input "text" at bounding box center [272, 118] width 414 height 15
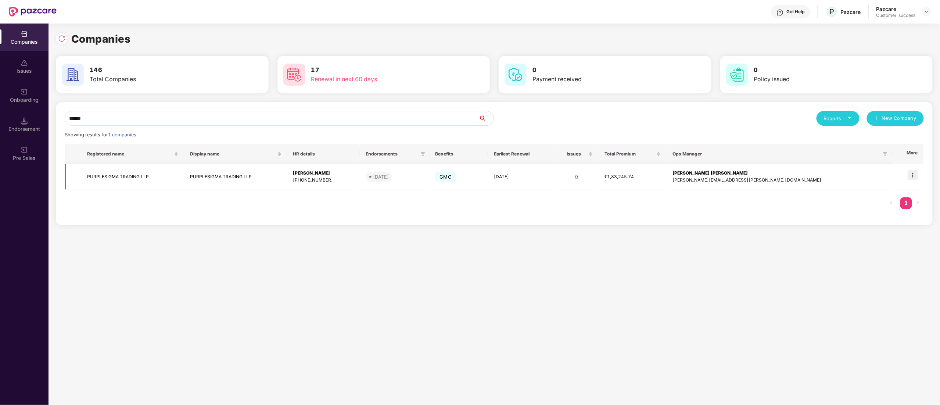
type input "******"
click at [912, 177] on img at bounding box center [913, 175] width 10 height 10
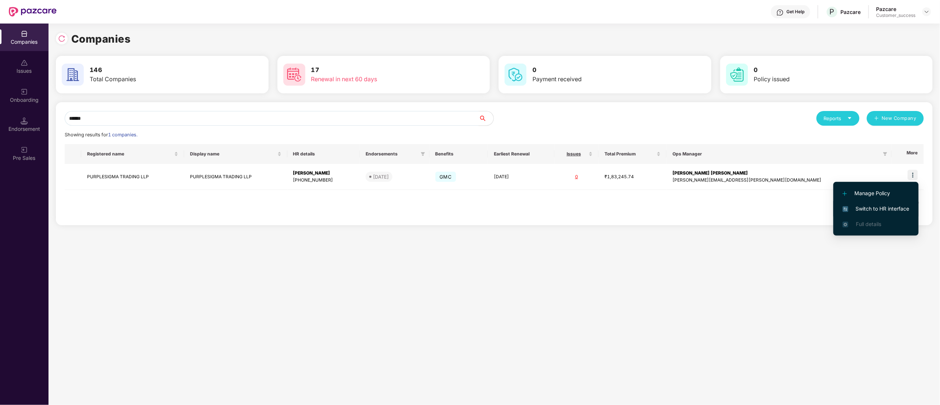
click at [880, 206] on span "Switch to HR interface" at bounding box center [875, 209] width 67 height 8
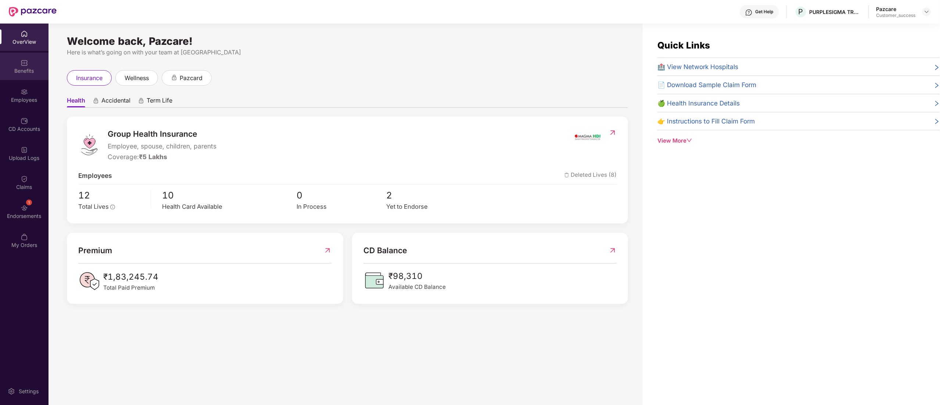
click at [14, 65] on div "Benefits" at bounding box center [24, 67] width 48 height 28
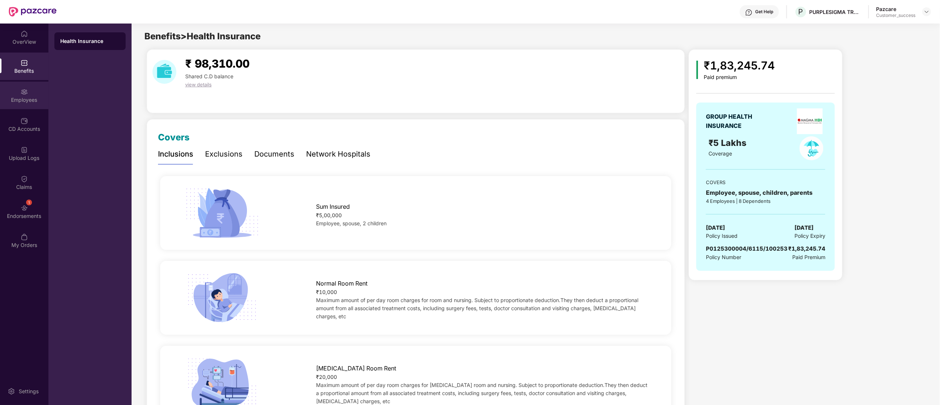
click at [24, 89] on img at bounding box center [24, 91] width 7 height 7
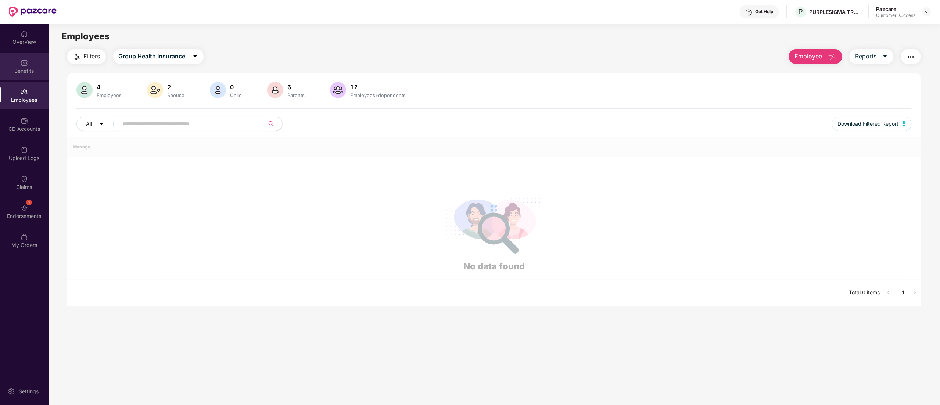
click at [20, 69] on div "Benefits" at bounding box center [24, 70] width 48 height 7
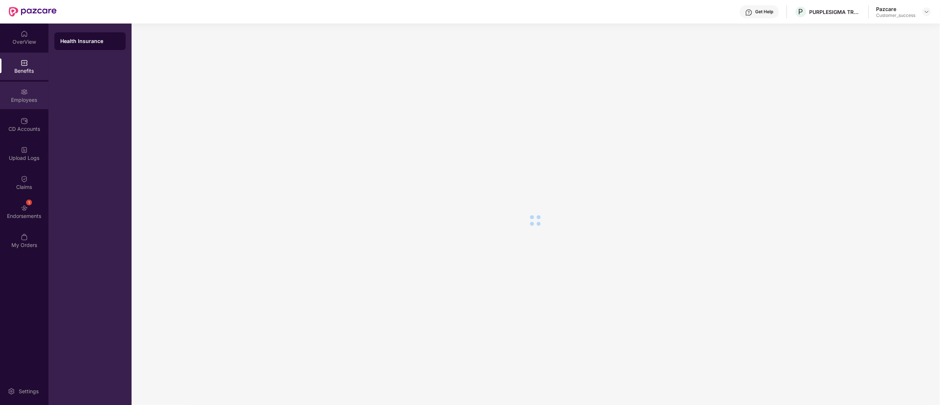
click at [18, 92] on div "Employees" at bounding box center [24, 96] width 48 height 28
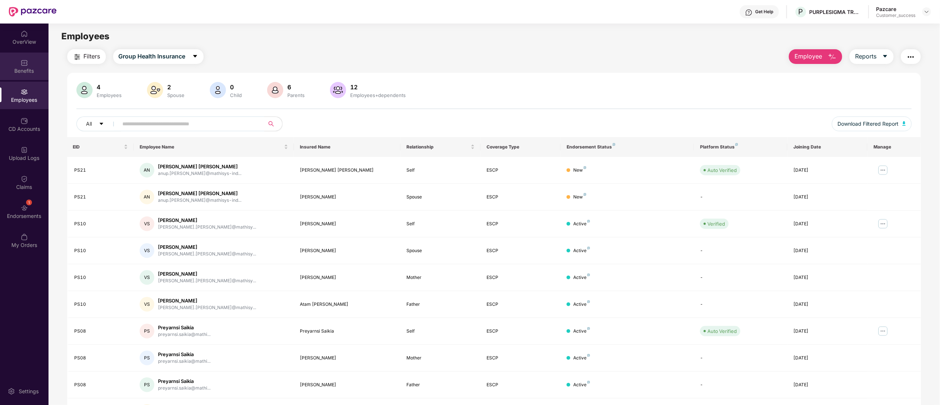
click at [20, 72] on div "Benefits" at bounding box center [24, 70] width 48 height 7
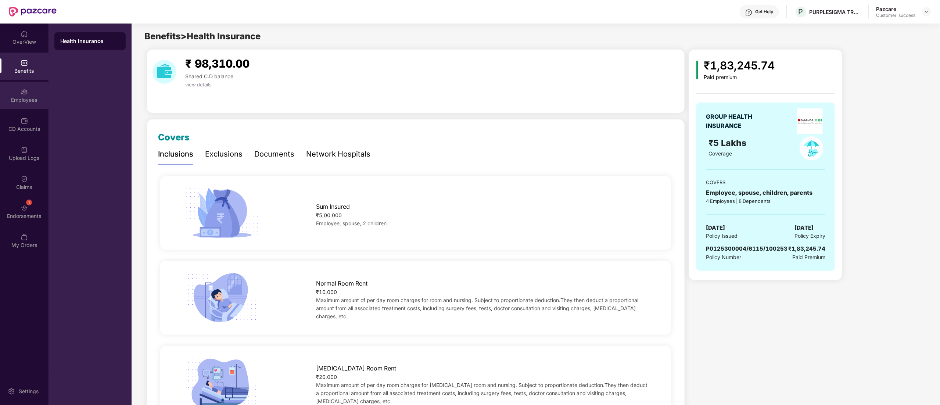
click at [31, 96] on div "Employees" at bounding box center [24, 99] width 48 height 7
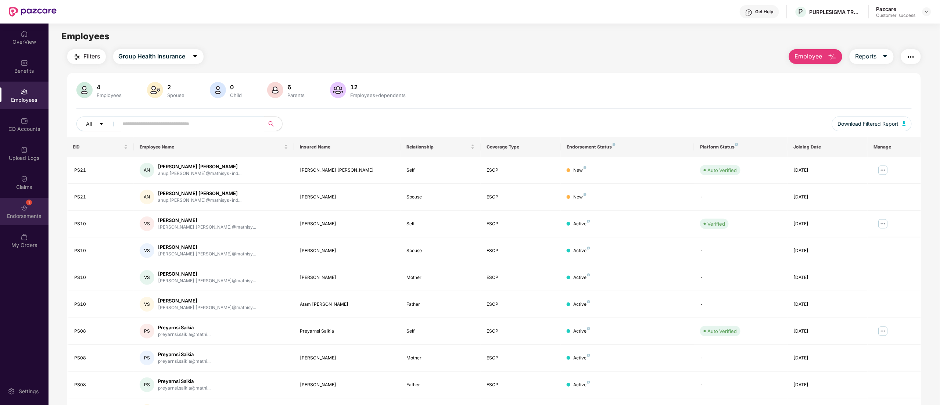
click at [30, 214] on div "Endorsements" at bounding box center [24, 215] width 48 height 7
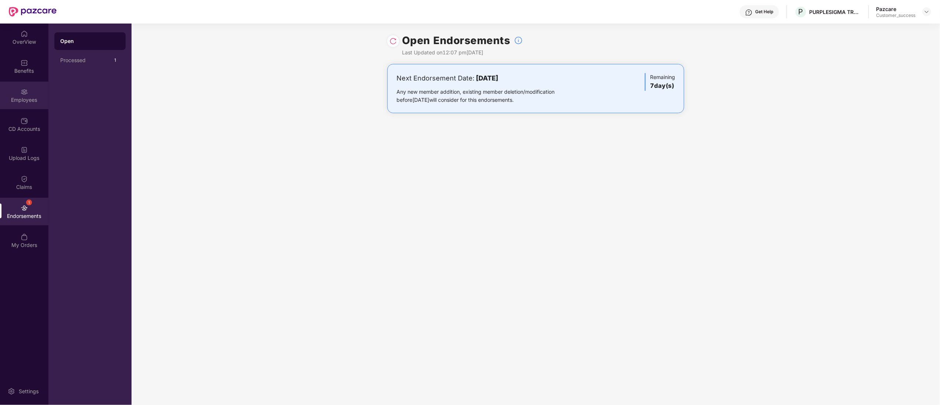
click at [21, 101] on div "Employees" at bounding box center [24, 99] width 48 height 7
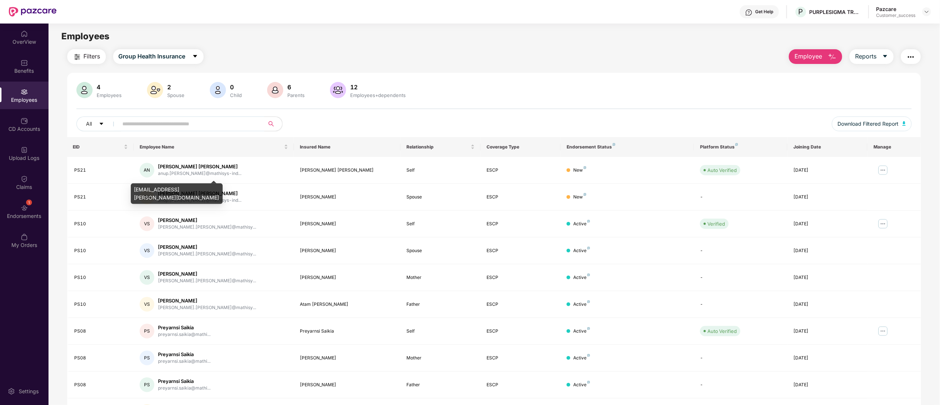
click at [157, 192] on div "anup.negi@mathisys-india.com" at bounding box center [177, 193] width 92 height 21
copy div "anup.negi@mathisys-india.com"
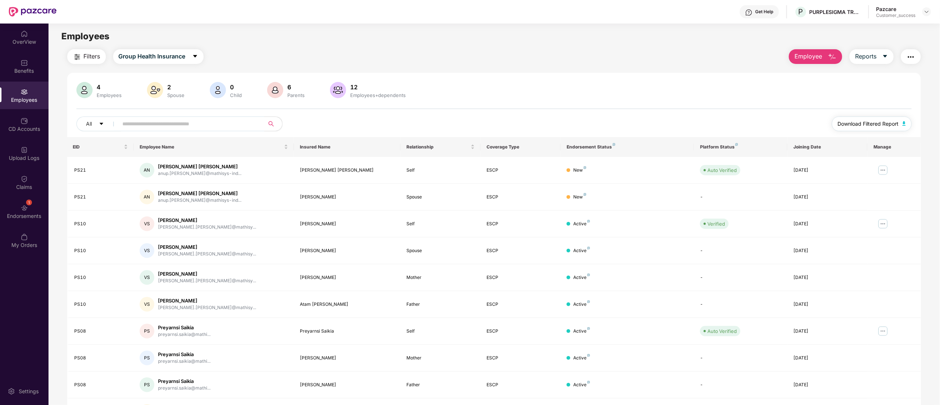
click at [879, 118] on button "Download Filtered Report" at bounding box center [872, 123] width 80 height 15
click at [926, 11] on img at bounding box center [927, 12] width 6 height 6
click at [904, 31] on div "Switch to partner view" at bounding box center [892, 29] width 96 height 14
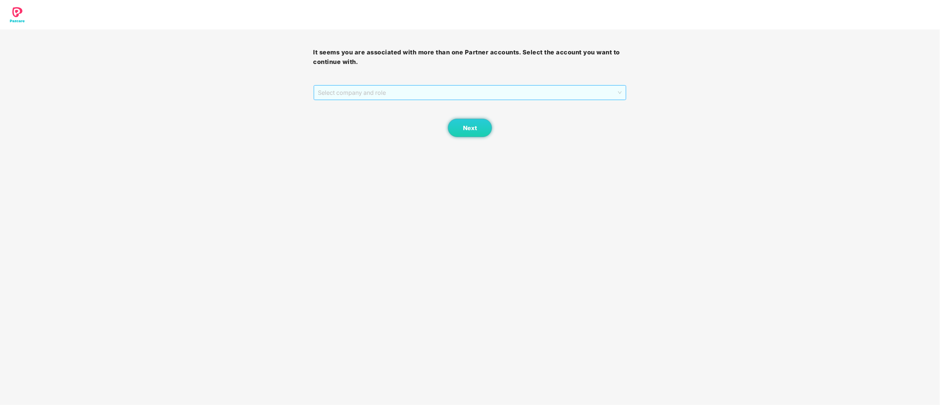
click at [345, 88] on span "Select company and role" at bounding box center [470, 93] width 304 height 14
click at [347, 117] on div "Pazcare - CUSTOMER_SUCCESS" at bounding box center [470, 119] width 305 height 8
click at [469, 121] on button "Next" at bounding box center [470, 128] width 44 height 18
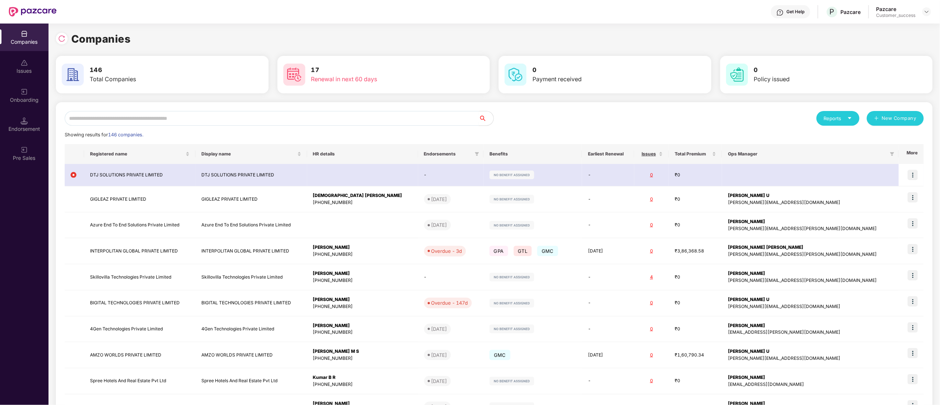
click at [165, 119] on input "text" at bounding box center [272, 118] width 414 height 15
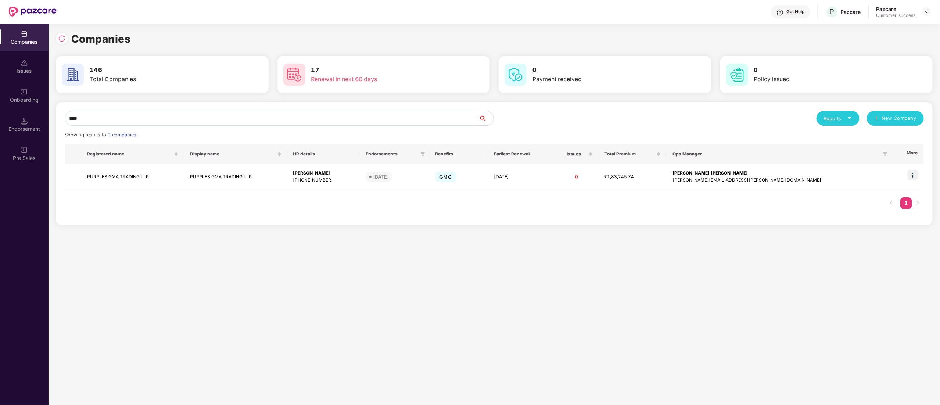
type input "****"
click at [916, 175] on img at bounding box center [913, 175] width 10 height 10
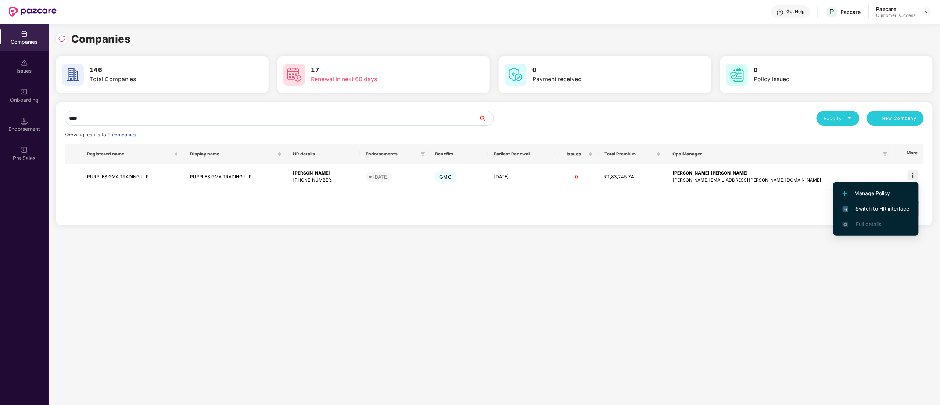
click at [866, 204] on li "Switch to HR interface" at bounding box center [875, 208] width 85 height 15
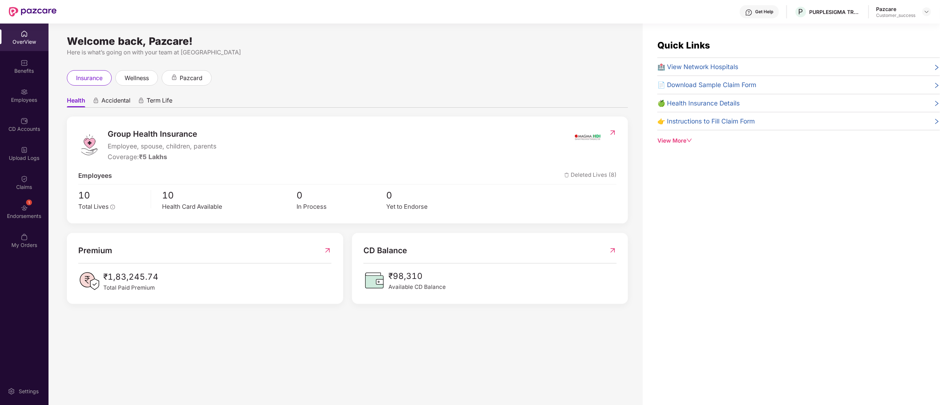
click at [26, 99] on div "Employees" at bounding box center [24, 99] width 48 height 7
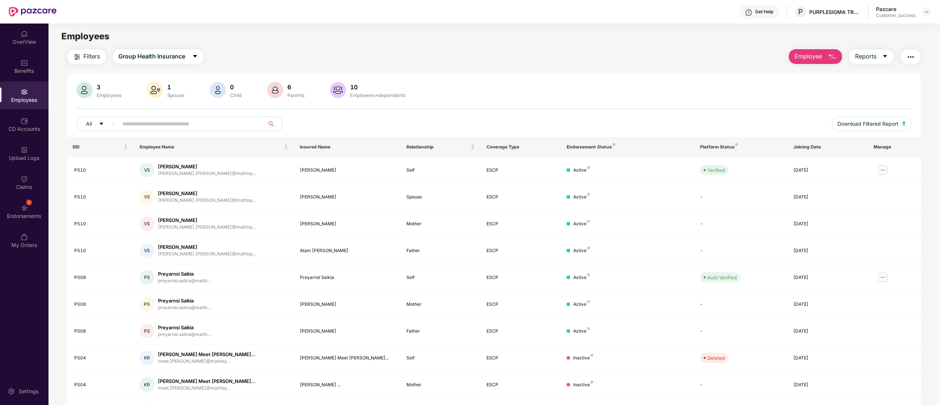
click at [807, 54] on span "Employee" at bounding box center [808, 56] width 28 height 9
click at [816, 72] on div "Add Employee(s)" at bounding box center [821, 76] width 42 height 9
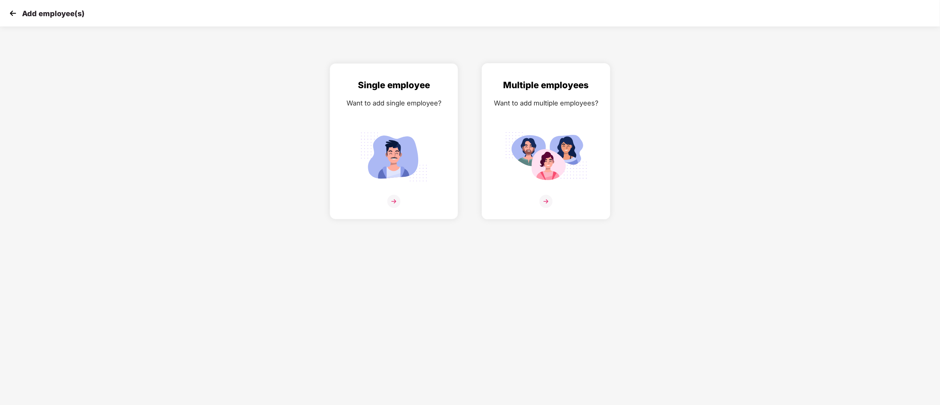
click at [542, 166] on img at bounding box center [546, 156] width 82 height 57
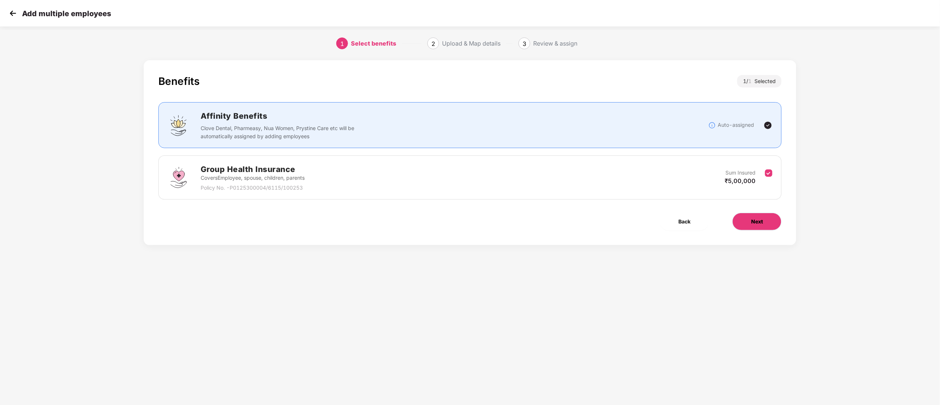
click at [748, 218] on button "Next" at bounding box center [756, 222] width 49 height 18
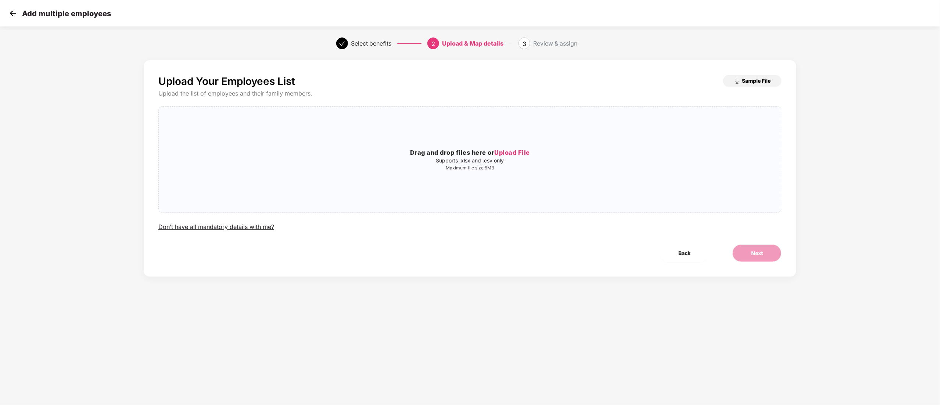
click at [750, 82] on span "Sample File" at bounding box center [756, 80] width 29 height 7
click at [538, 95] on div "Upload the list of employees and their family members." at bounding box center [469, 94] width 623 height 8
click at [521, 153] on span "Upload File" at bounding box center [513, 152] width 36 height 7
click at [766, 255] on button "Next" at bounding box center [756, 253] width 49 height 18
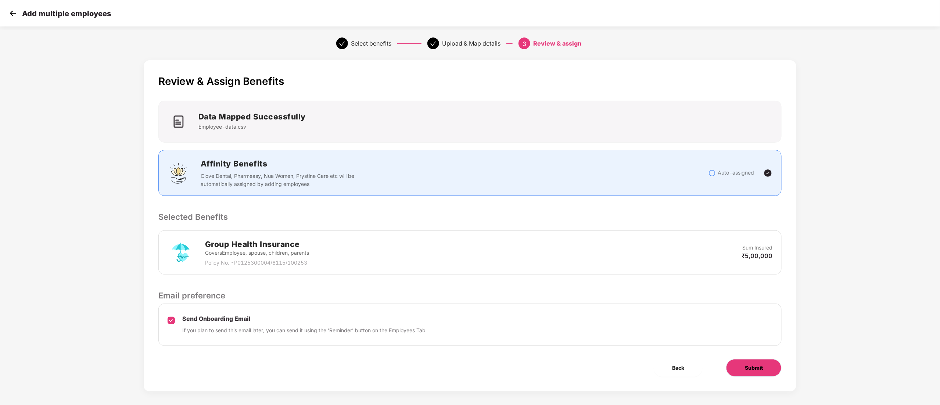
click at [751, 370] on span "Submit" at bounding box center [754, 368] width 18 height 8
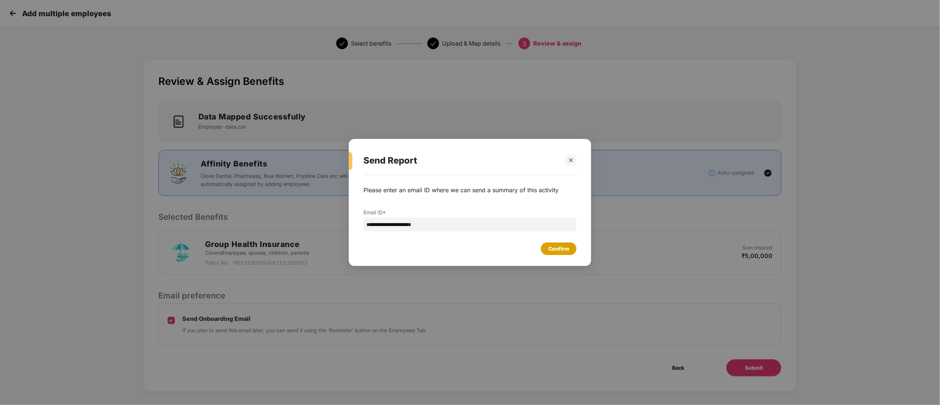
click at [570, 250] on div "Confirm" at bounding box center [559, 248] width 36 height 12
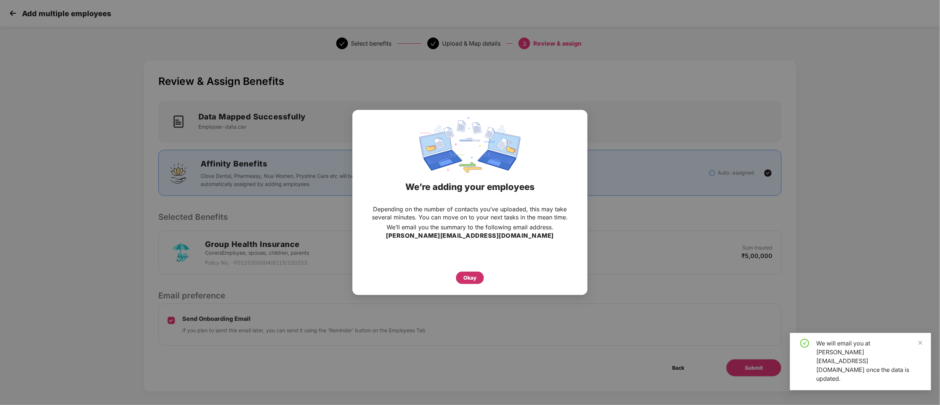
click at [468, 276] on div "Okay" at bounding box center [469, 278] width 13 height 8
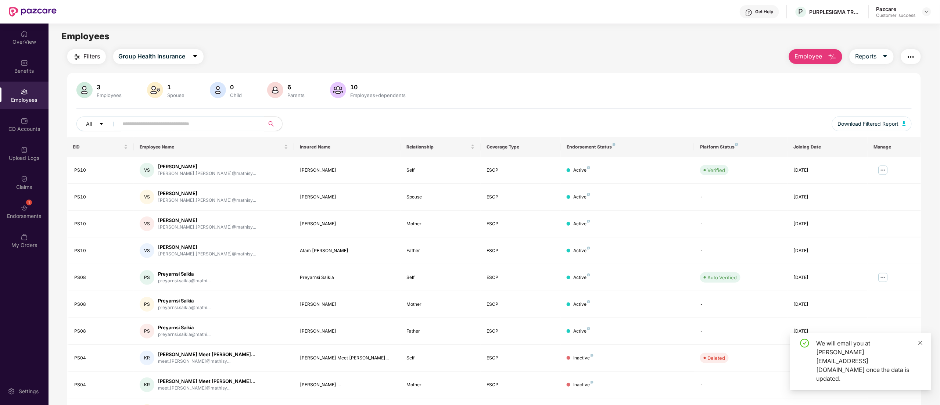
click at [919, 345] on icon "close" at bounding box center [920, 342] width 5 height 5
click at [21, 155] on div "Upload Logs" at bounding box center [24, 157] width 48 height 7
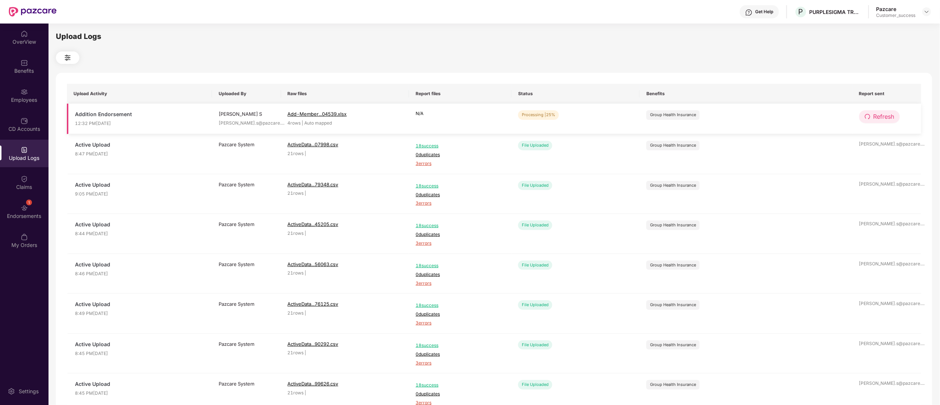
click at [873, 114] on span "Refresh" at bounding box center [883, 116] width 21 height 9
click at [874, 114] on span "Refresh" at bounding box center [884, 116] width 21 height 9
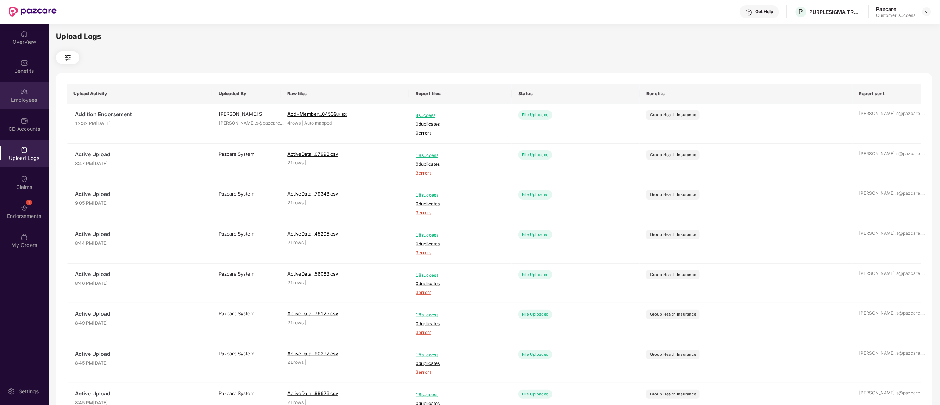
click at [14, 98] on div "Employees" at bounding box center [24, 99] width 48 height 7
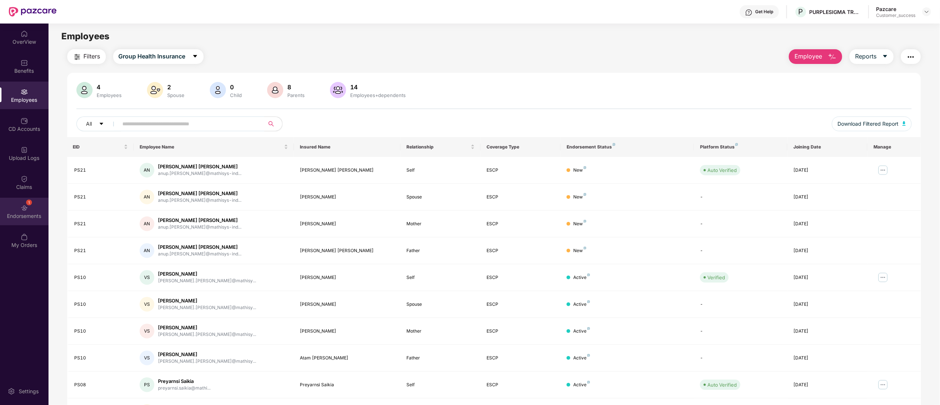
click at [20, 207] on div "1 Endorsements" at bounding box center [24, 212] width 48 height 28
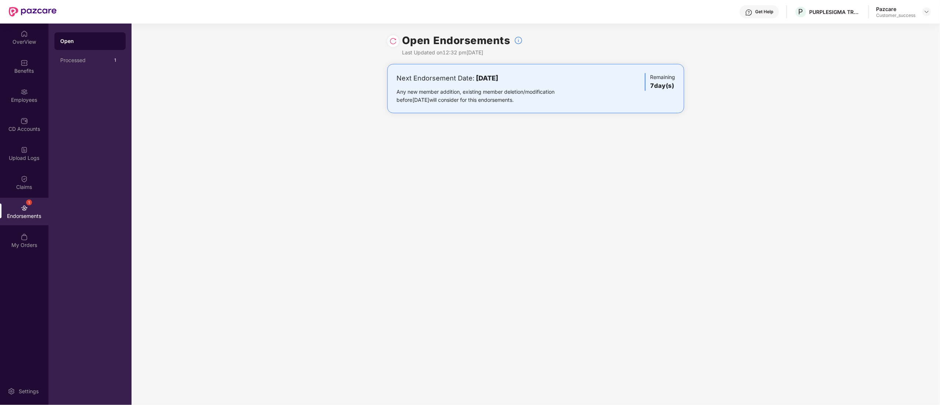
click at [392, 40] on img at bounding box center [392, 40] width 7 height 7
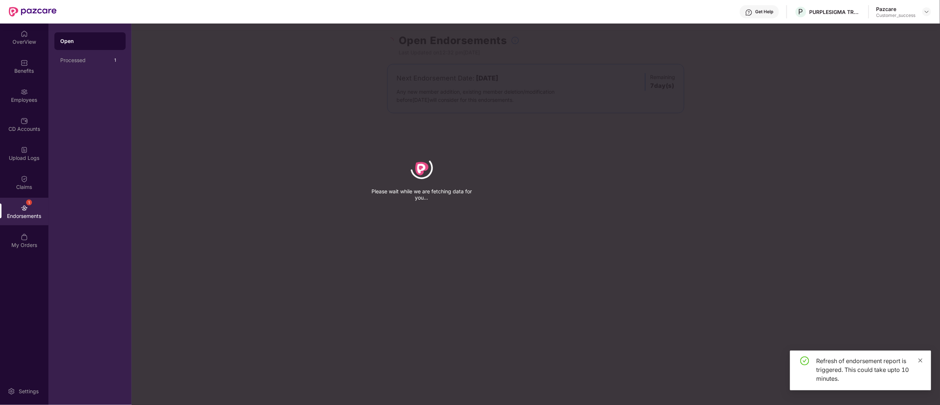
click at [920, 362] on icon "close" at bounding box center [920, 360] width 5 height 5
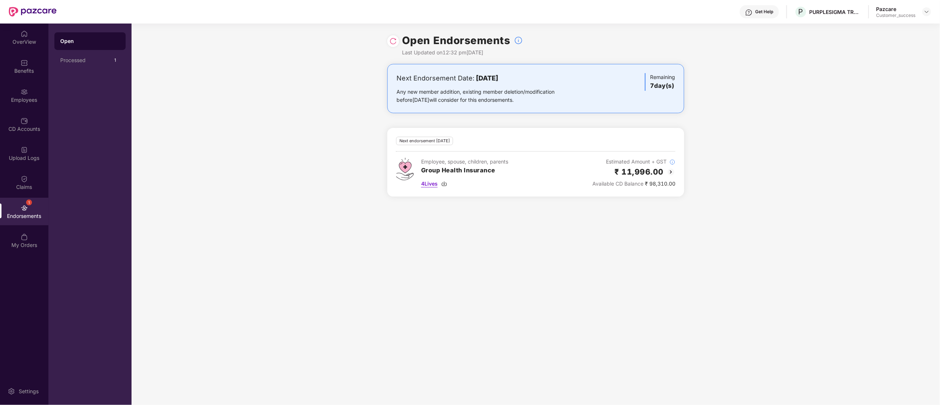
click at [445, 184] on img at bounding box center [444, 184] width 6 height 6
click at [22, 88] on img at bounding box center [24, 91] width 7 height 7
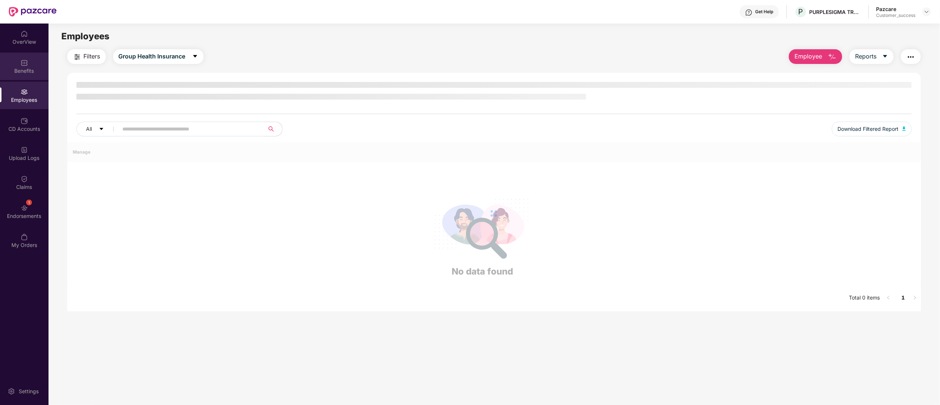
click at [21, 67] on div "Benefits" at bounding box center [24, 70] width 48 height 7
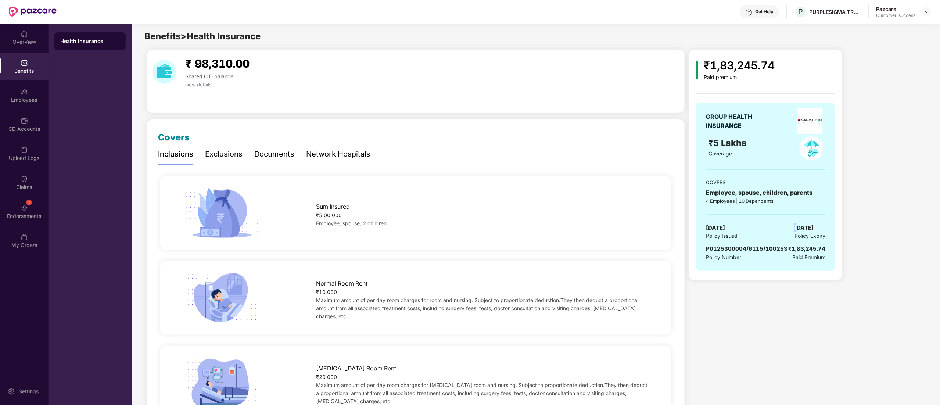
drag, startPoint x: 786, startPoint y: 226, endPoint x: 796, endPoint y: 226, distance: 10.3
click at [796, 226] on div "01 Oct 2024 Policy Issued 30 Sept 2025 Policy Expiry" at bounding box center [765, 231] width 119 height 17
click at [23, 94] on img at bounding box center [24, 91] width 7 height 7
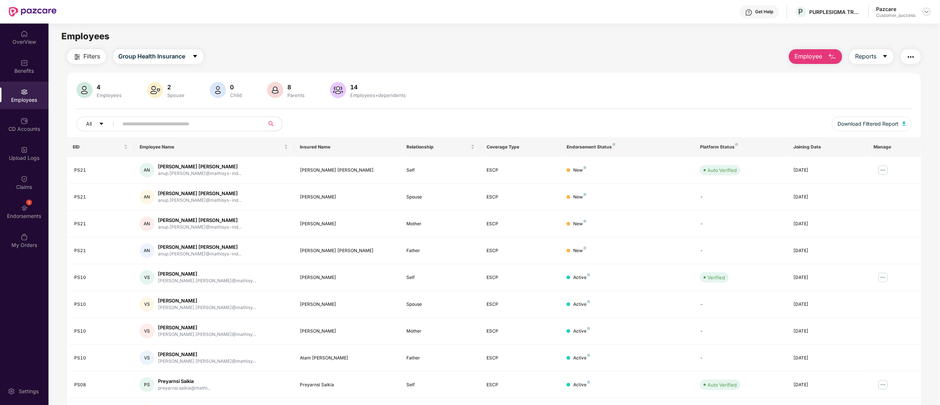
click at [925, 9] on img at bounding box center [927, 12] width 6 height 6
click at [899, 29] on div "Switch to partner view" at bounding box center [892, 29] width 96 height 14
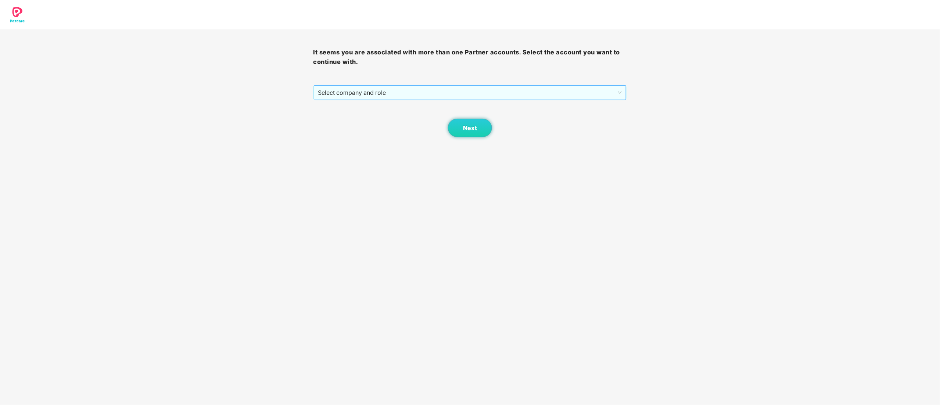
drag, startPoint x: 370, startPoint y: 87, endPoint x: 372, endPoint y: 95, distance: 7.6
click at [371, 88] on span "Select company and role" at bounding box center [470, 93] width 304 height 14
click at [365, 117] on div "Pazcare - CUSTOMER_SUCCESS" at bounding box center [470, 119] width 305 height 8
click at [472, 128] on span "Next" at bounding box center [470, 128] width 14 height 7
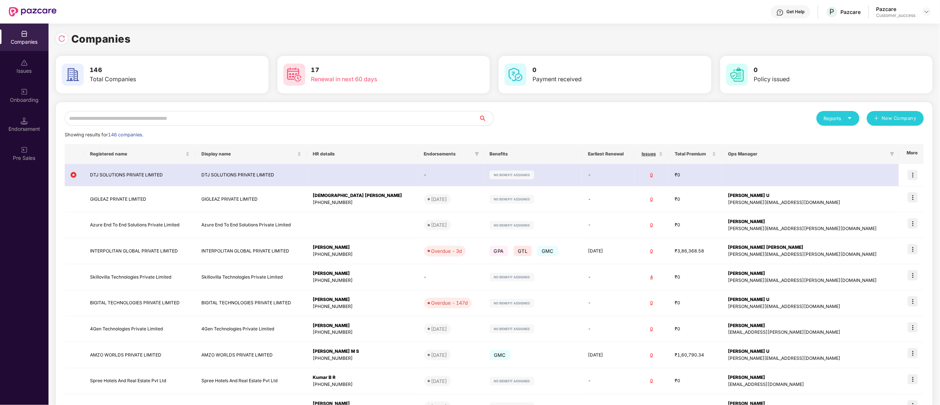
click at [108, 118] on input "text" at bounding box center [272, 118] width 414 height 15
type input "*"
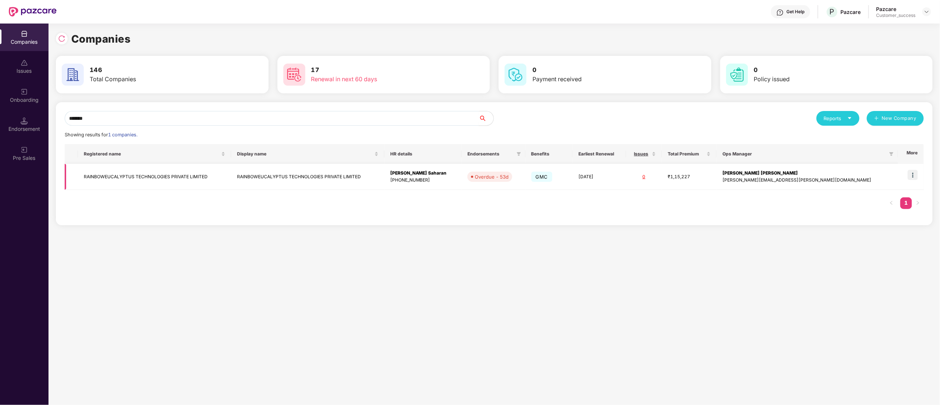
type input "*******"
click at [912, 170] on img at bounding box center [913, 175] width 10 height 10
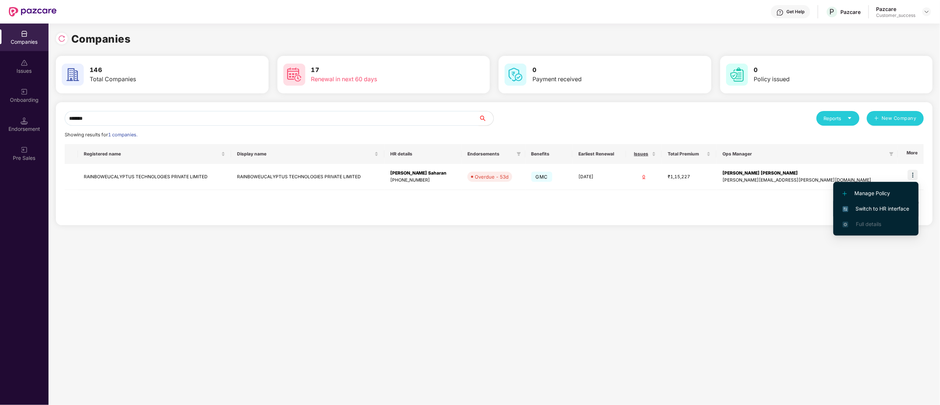
click at [882, 205] on span "Switch to HR interface" at bounding box center [875, 209] width 67 height 8
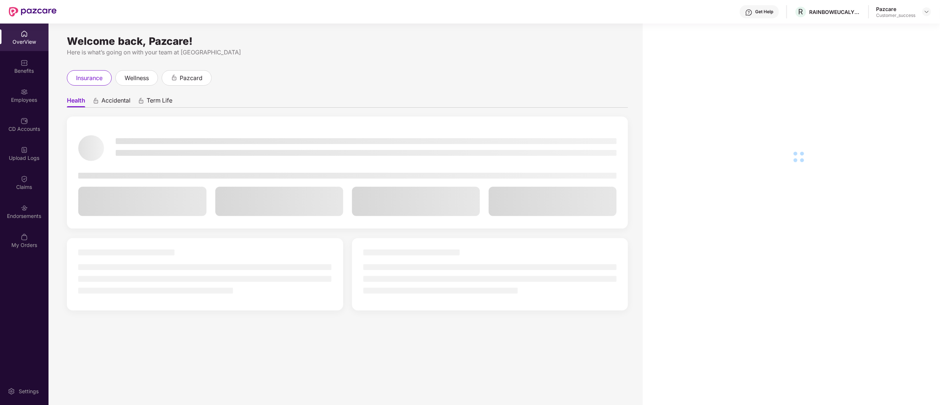
click at [14, 100] on div "Employees" at bounding box center [24, 99] width 48 height 7
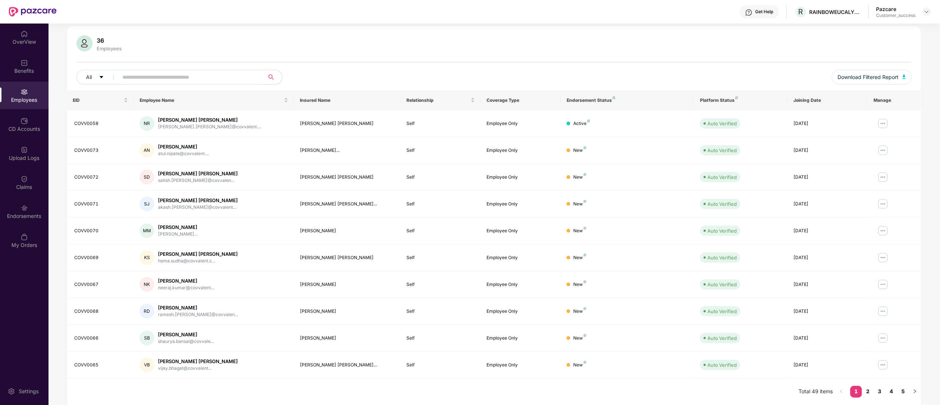
click at [180, 66] on div "36 Employees All Download Filtered Report" at bounding box center [494, 62] width 854 height 55
click at [180, 76] on input "text" at bounding box center [189, 77] width 132 height 11
paste input "**********"
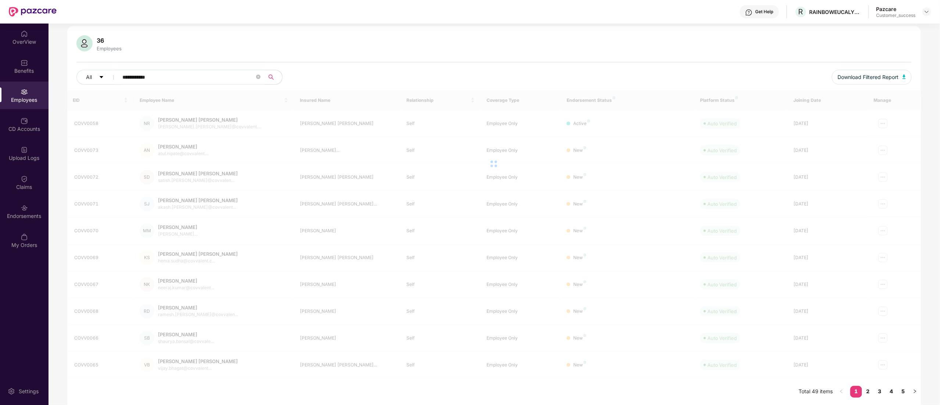
scroll to position [24, 0]
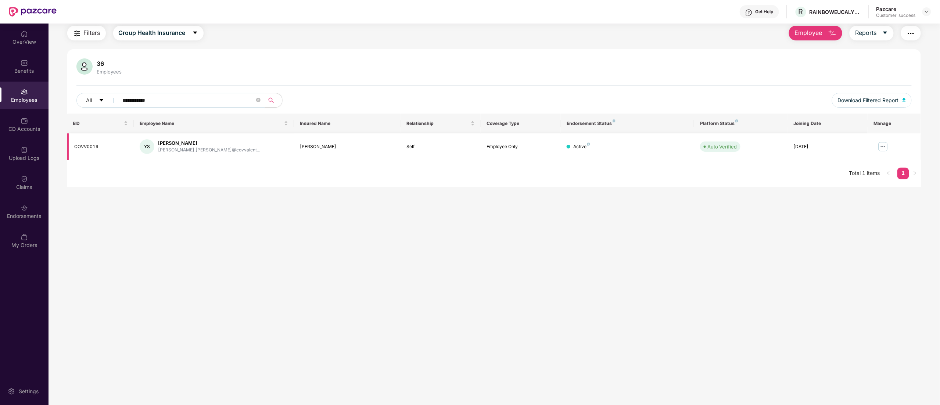
type input "**********"
click at [884, 146] on img at bounding box center [883, 147] width 12 height 12
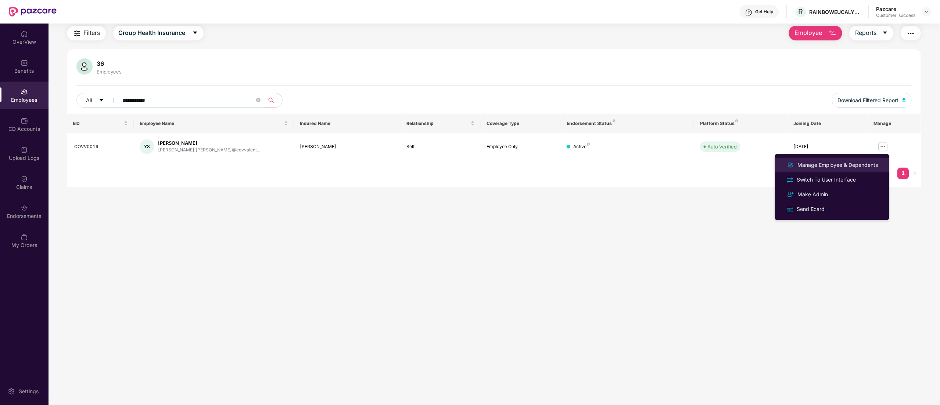
click at [819, 164] on div "Manage Employee & Dependents" at bounding box center [837, 165] width 83 height 8
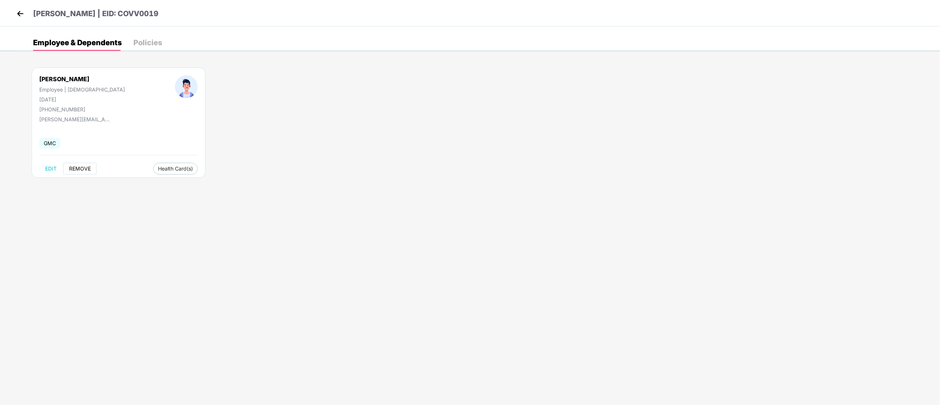
click at [75, 170] on span "REMOVE" at bounding box center [80, 169] width 22 height 6
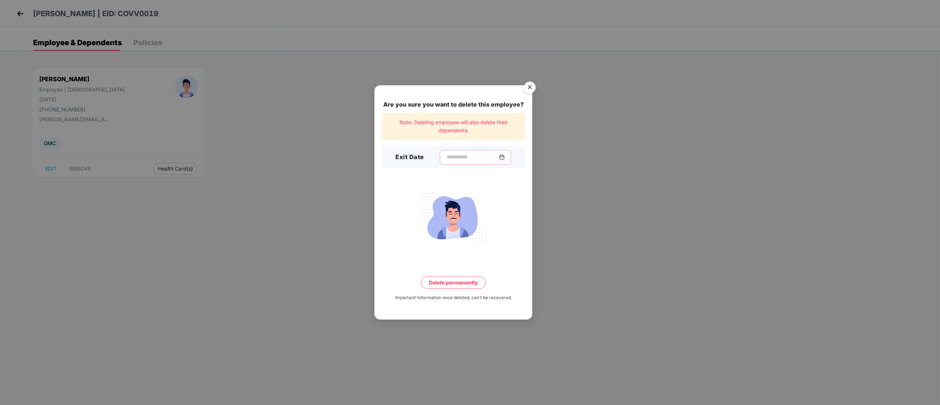
click at [446, 159] on input at bounding box center [472, 157] width 53 height 8
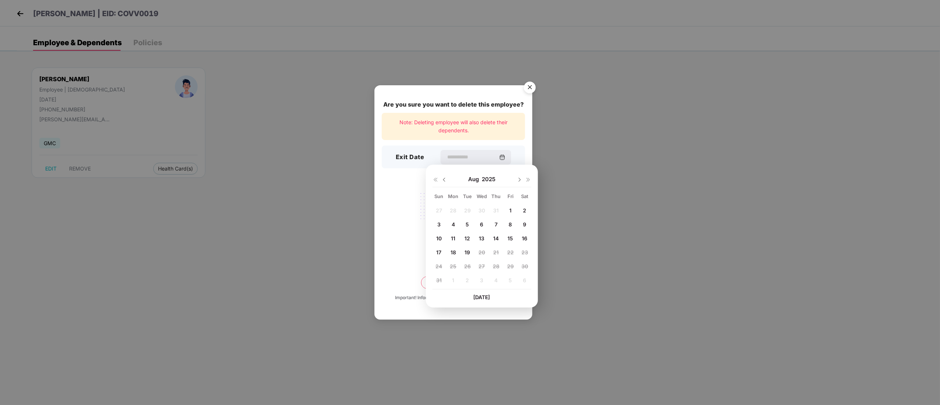
click at [512, 223] on div "8" at bounding box center [510, 224] width 11 height 11
type input "**********"
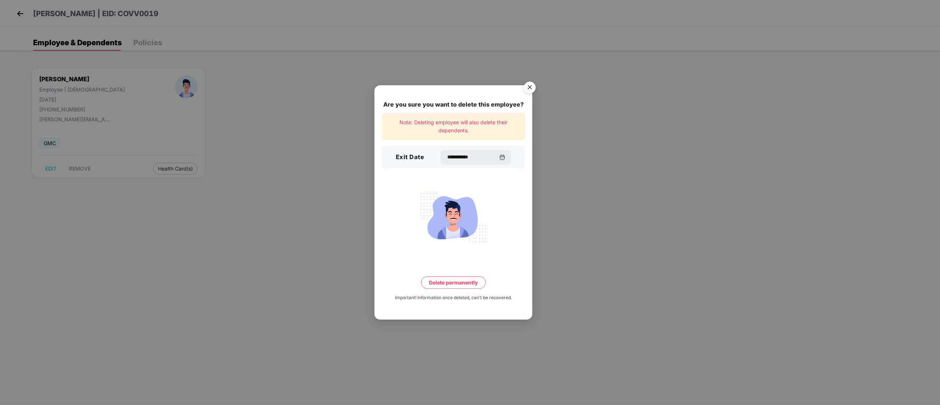
drag, startPoint x: 463, startPoint y: 281, endPoint x: 468, endPoint y: 280, distance: 4.8
click at [463, 280] on button "Delete permanently" at bounding box center [453, 282] width 65 height 12
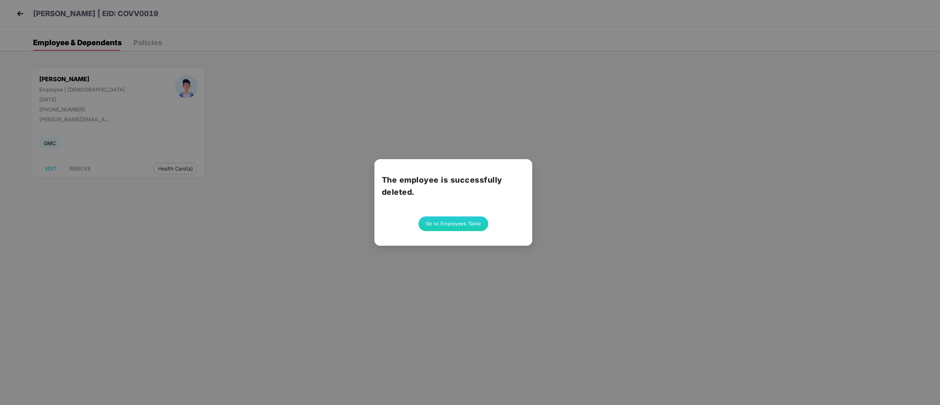
click at [457, 219] on button "Go to Employees Table" at bounding box center [453, 223] width 70 height 15
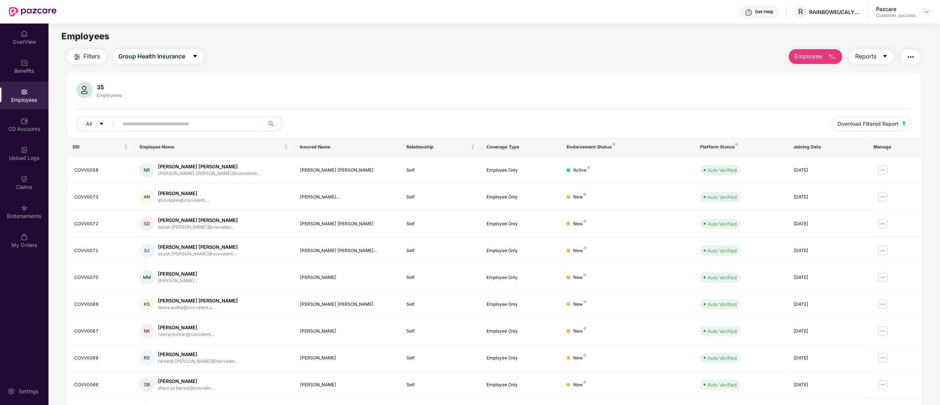
click at [822, 52] on button "Employee" at bounding box center [815, 56] width 53 height 15
click at [821, 73] on div "Add Employee(s)" at bounding box center [821, 76] width 42 height 9
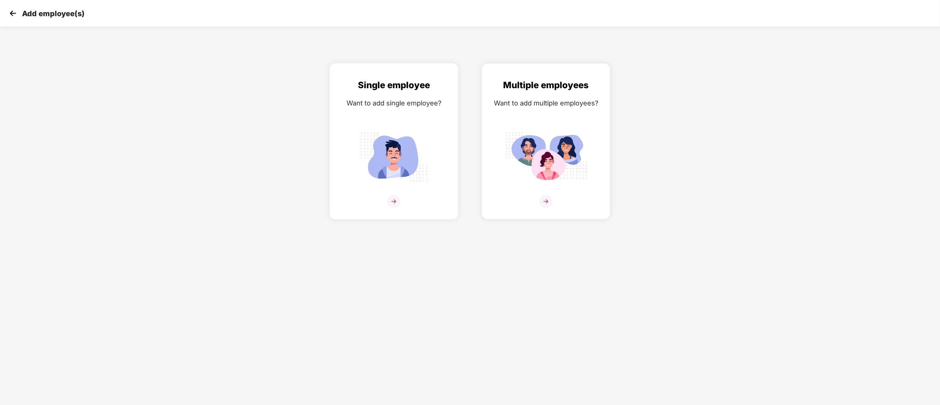
click at [430, 163] on img at bounding box center [394, 156] width 82 height 57
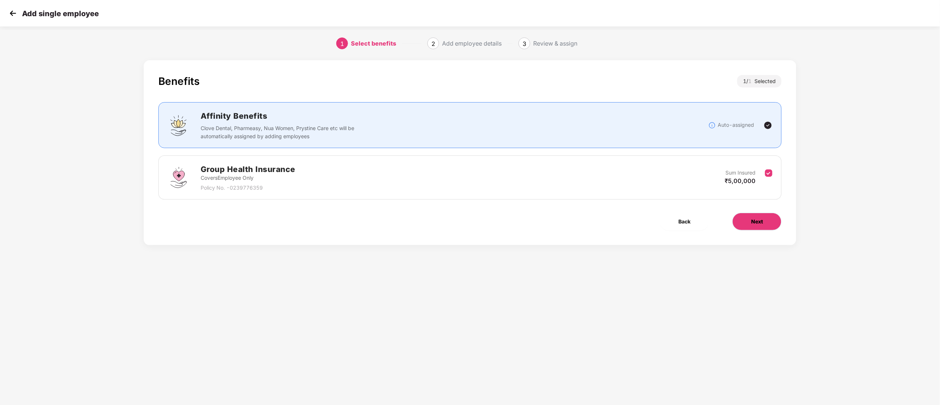
click at [760, 219] on span "Next" at bounding box center [757, 222] width 12 height 8
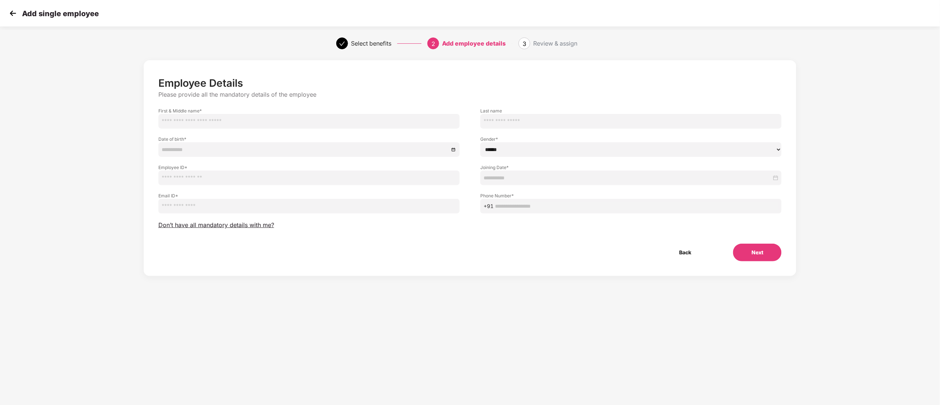
click at [196, 119] on input "text" at bounding box center [308, 121] width 301 height 15
paste input "**********"
type input "**********"
click at [199, 173] on input "text" at bounding box center [308, 177] width 301 height 15
paste input "********"
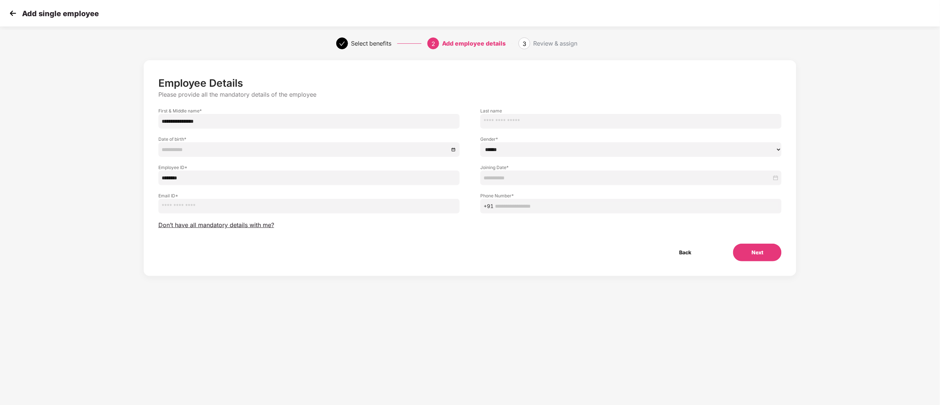
type input "********"
click at [336, 205] on input "email" at bounding box center [308, 206] width 301 height 15
paste input "**********"
type input "**********"
click at [533, 205] on input "text" at bounding box center [636, 206] width 283 height 8
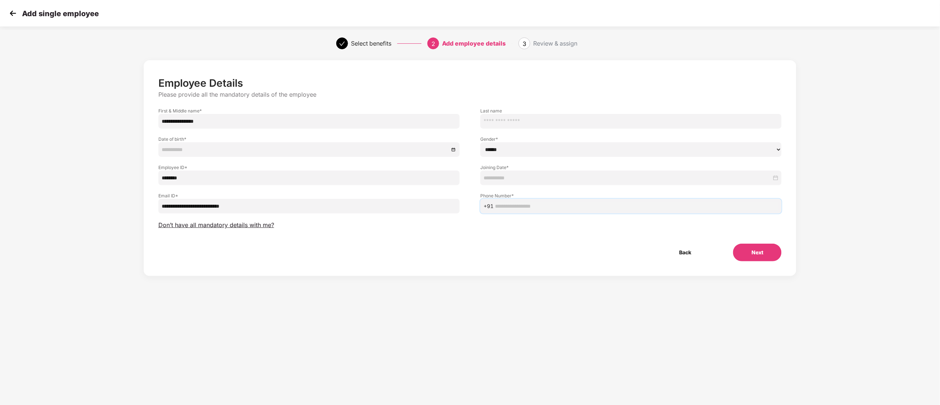
paste input "**********"
type input "**********"
click at [180, 147] on input at bounding box center [305, 149] width 287 height 8
click at [218, 163] on button "2007" at bounding box center [215, 165] width 13 height 15
type input "**********"
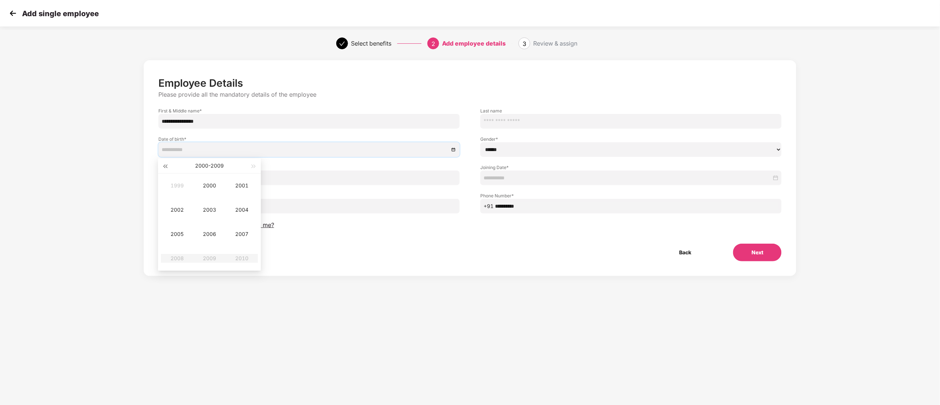
click at [162, 164] on button "button" at bounding box center [165, 165] width 8 height 15
type input "**********"
click at [204, 206] on div "1993" at bounding box center [209, 209] width 22 height 9
type input "**********"
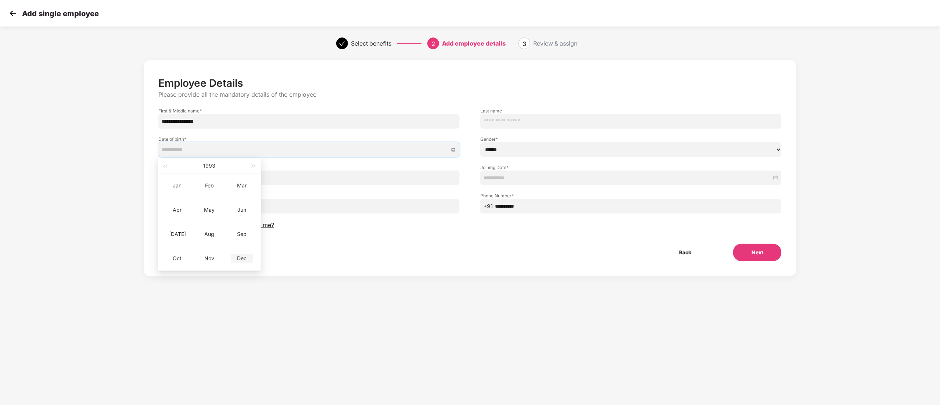
click at [240, 257] on div "Dec" at bounding box center [242, 258] width 22 height 9
type input "**********"
click at [222, 193] on div "2" at bounding box center [222, 193] width 9 height 9
click at [521, 145] on select "****** **** ******" at bounding box center [630, 149] width 301 height 15
select select "****"
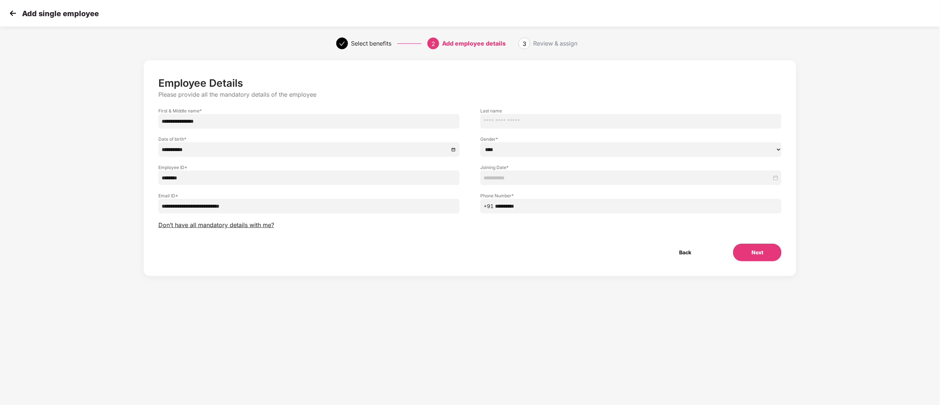
click at [480, 142] on select "****** **** ******" at bounding box center [630, 149] width 301 height 15
click at [510, 177] on input at bounding box center [628, 178] width 288 height 8
type input "**********"
click at [518, 252] on div "19" at bounding box center [517, 255] width 9 height 9
click at [759, 252] on button "Next" at bounding box center [757, 253] width 48 height 18
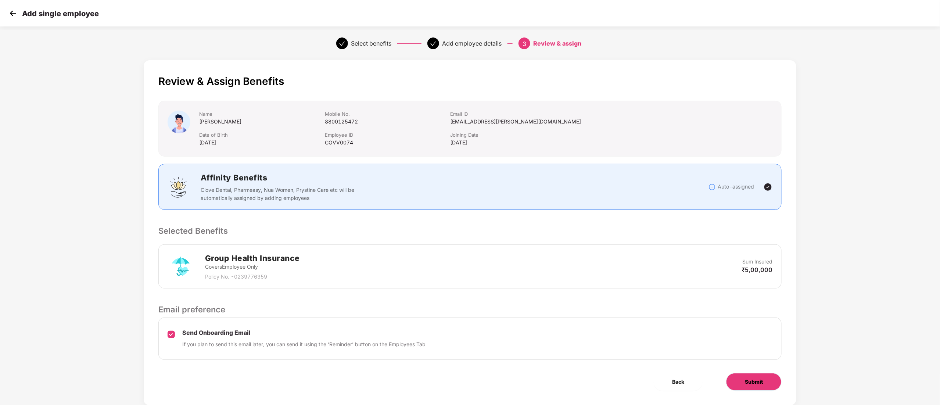
click at [769, 375] on button "Submit" at bounding box center [753, 382] width 55 height 18
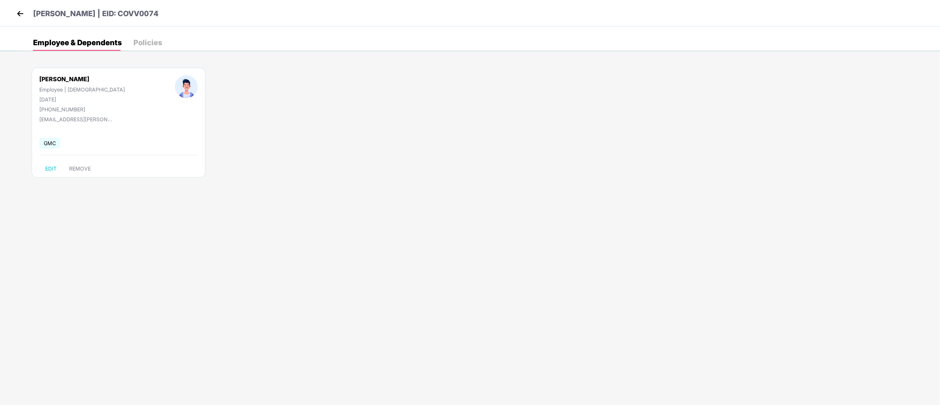
click at [14, 7] on div "Siddharth Madhwal | EID: COVV0074" at bounding box center [470, 13] width 940 height 26
click at [19, 9] on img at bounding box center [20, 13] width 11 height 11
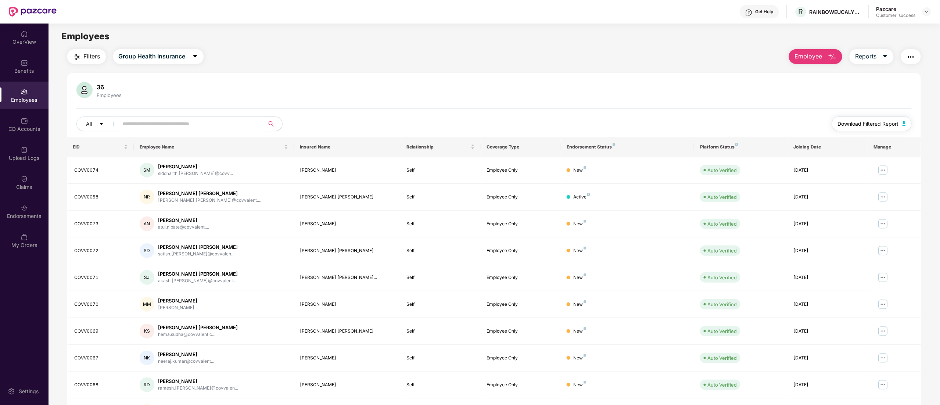
click at [882, 123] on span "Download Filtered Report" at bounding box center [868, 124] width 61 height 8
drag, startPoint x: 18, startPoint y: 216, endPoint x: 18, endPoint y: 210, distance: 6.2
click at [18, 210] on div "Endorsements" at bounding box center [24, 212] width 48 height 28
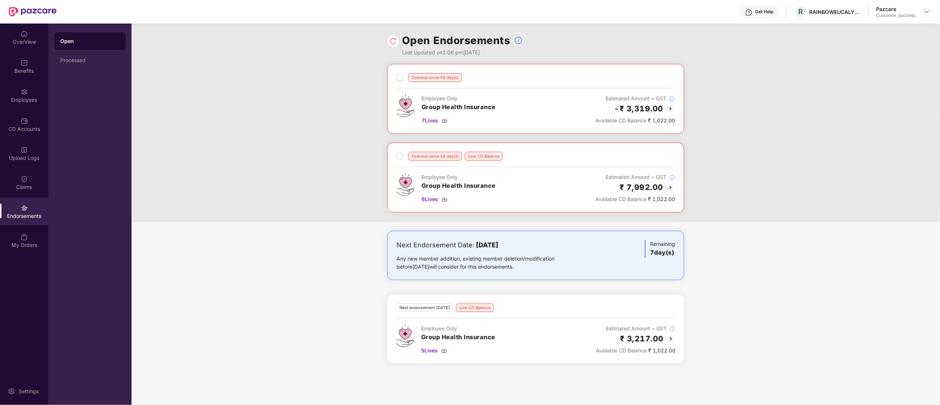
click at [392, 39] on img at bounding box center [392, 40] width 7 height 7
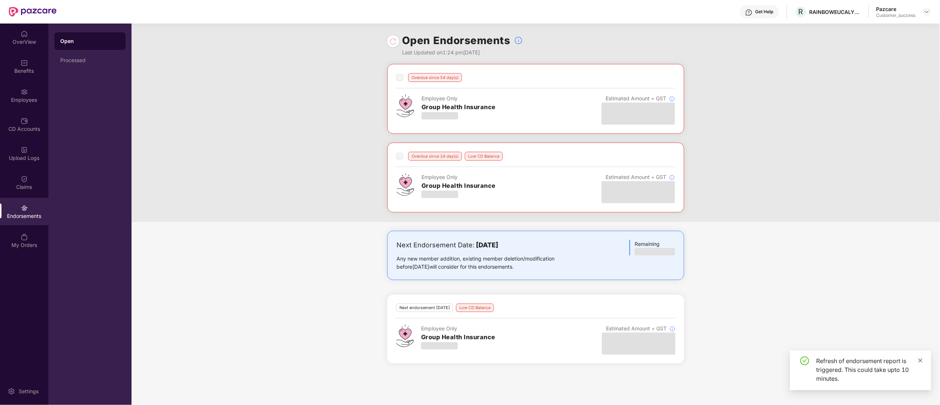
click at [922, 359] on icon "close" at bounding box center [920, 360] width 5 height 5
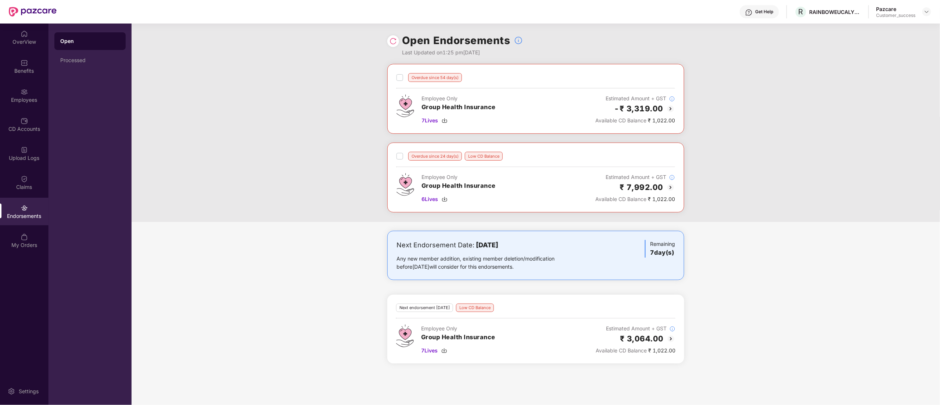
click at [669, 342] on img at bounding box center [670, 338] width 9 height 9
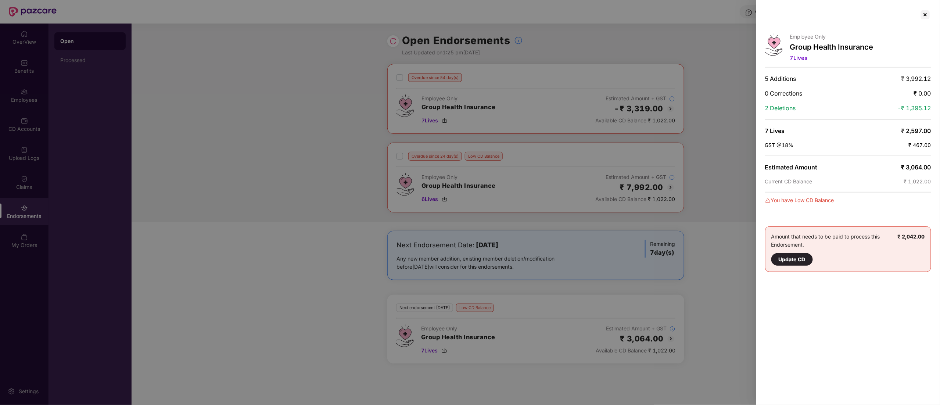
click at [926, 7] on div "Employee Only Group Health Insurance 7 Lives 5 Additions ₹ 3,992.12 0 Correctio…" at bounding box center [848, 202] width 184 height 405
click at [926, 15] on div at bounding box center [925, 15] width 12 height 12
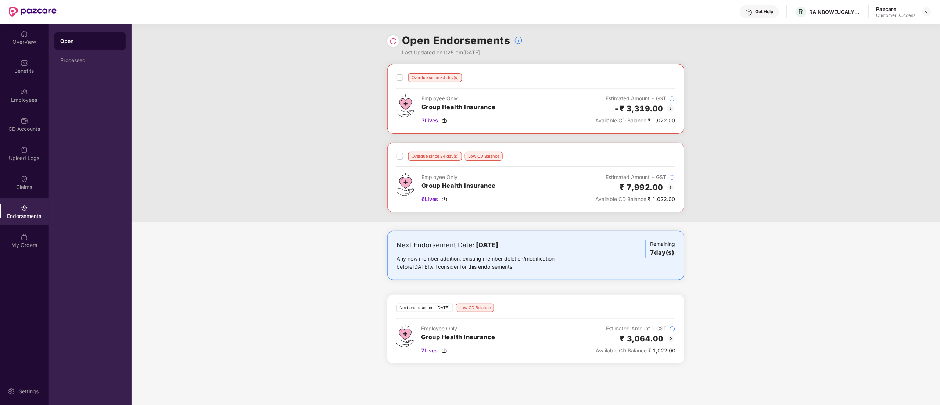
click at [446, 353] on img at bounding box center [444, 351] width 6 height 6
click at [31, 95] on div "Employees" at bounding box center [24, 96] width 48 height 28
